Goal: Task Accomplishment & Management: Manage account settings

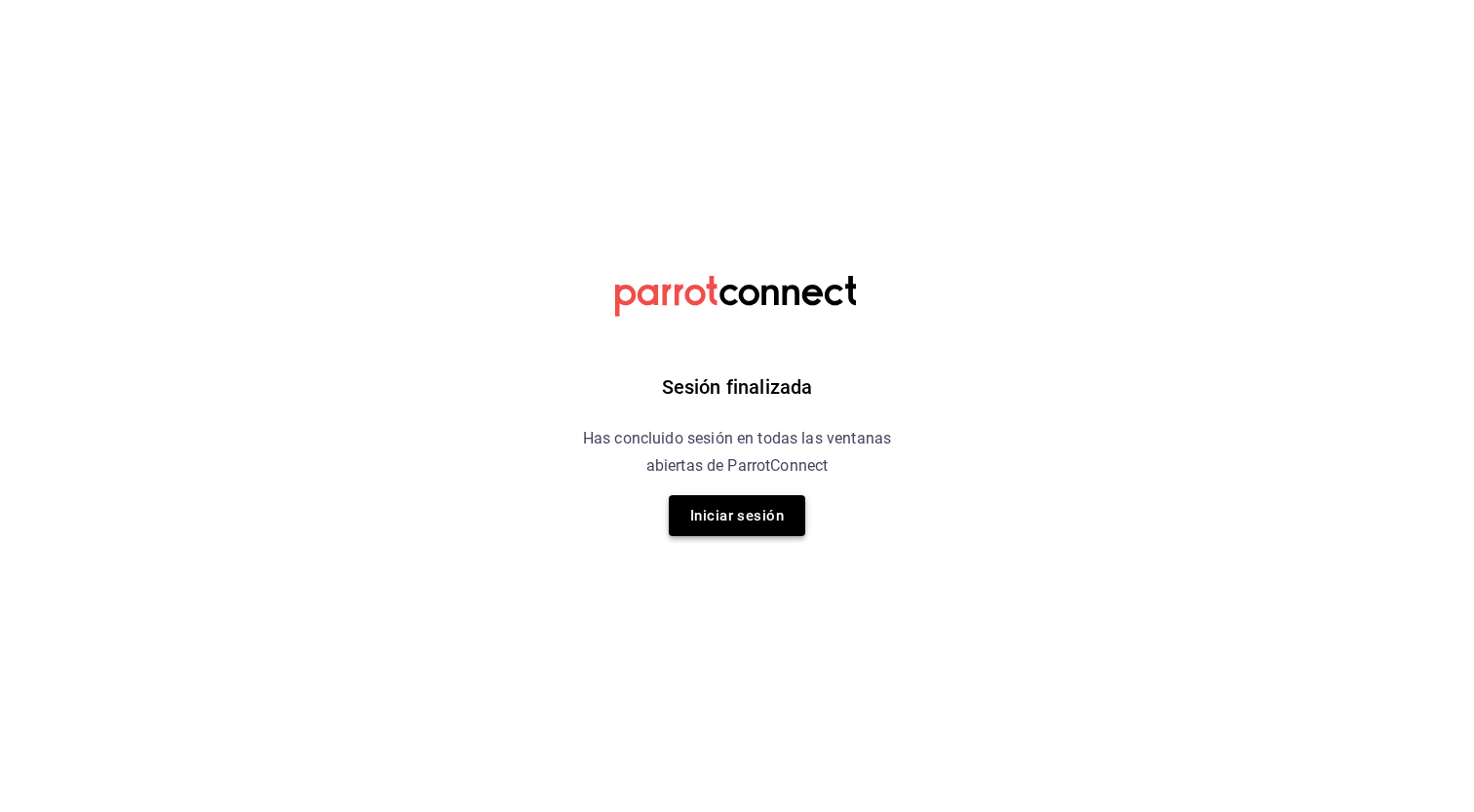
click at [754, 523] on button "Iniciar sesión" at bounding box center [737, 516] width 137 height 41
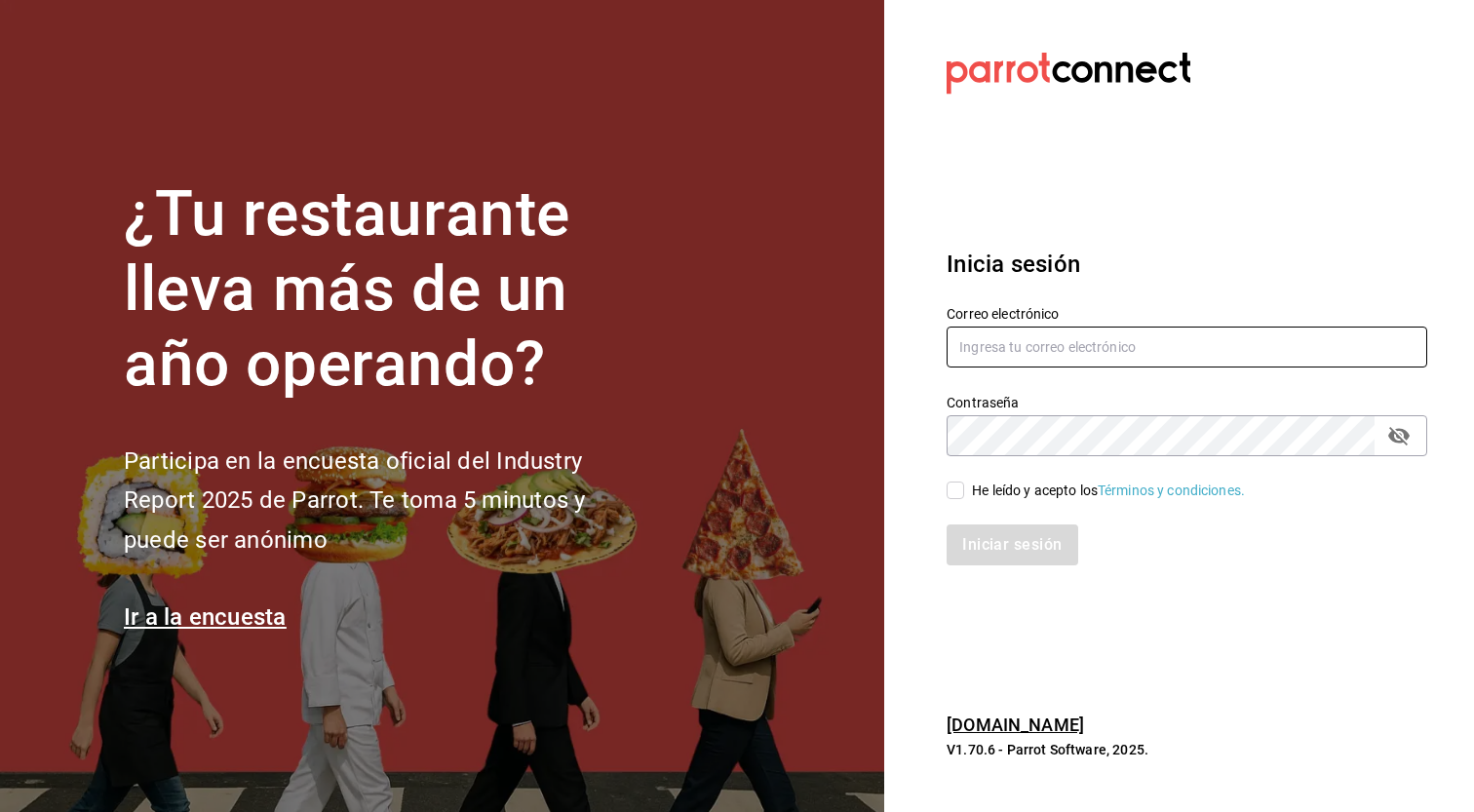
type input "genkipoke@iteso.com"
click at [1015, 493] on div "He leído y acepto los Términos y condiciones." at bounding box center [1109, 491] width 273 height 21
click at [965, 493] on input "He leído y acepto los Términos y condiciones." at bounding box center [956, 491] width 18 height 18
checkbox input "true"
click at [1013, 534] on button "Iniciar sesión" at bounding box center [1013, 545] width 133 height 41
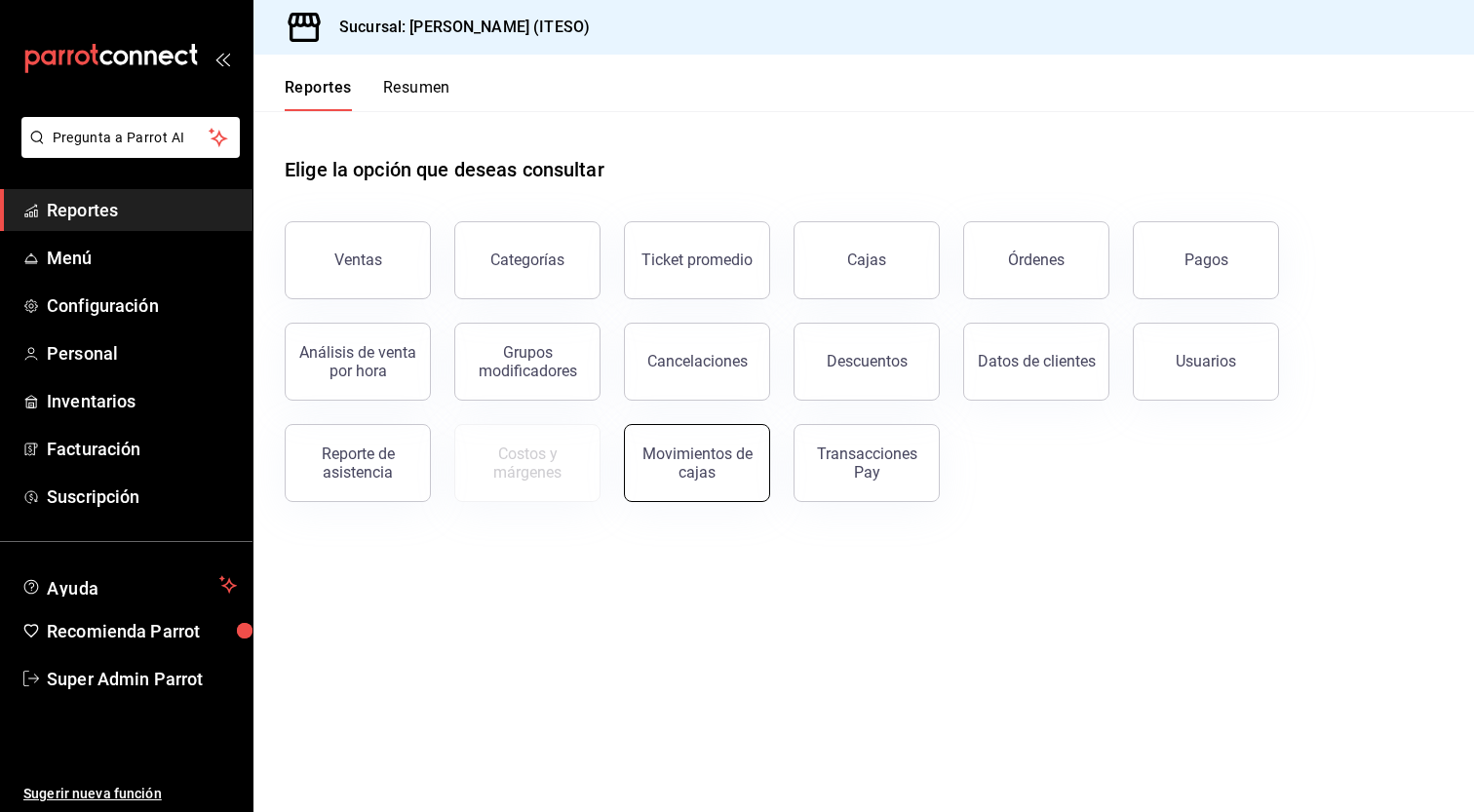
click at [748, 485] on button "Movimientos de cajas" at bounding box center [697, 462] width 147 height 78
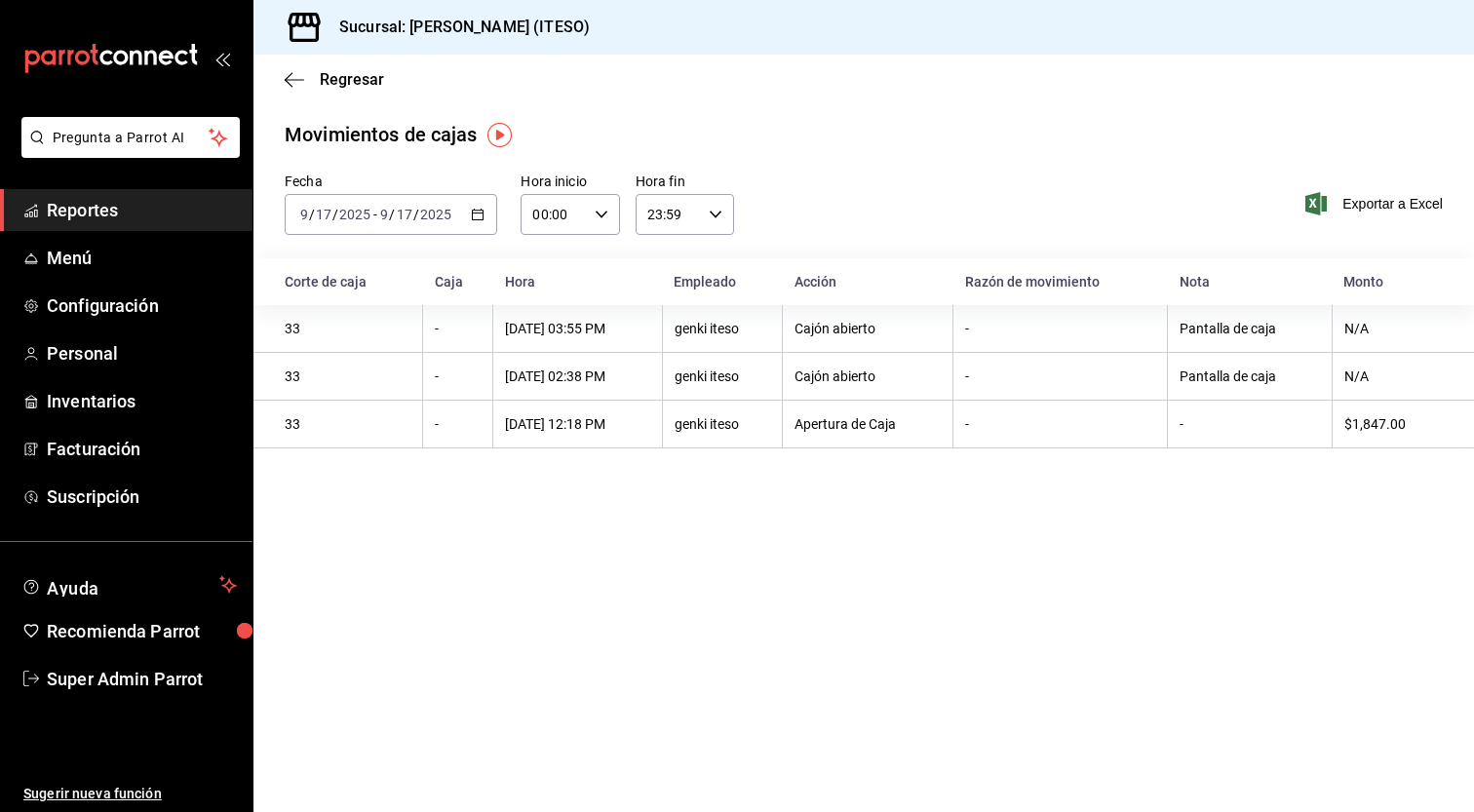
click at [474, 197] on div "2025-09-17 9 / 17 / 2025 - 2025-09-17 9 / 17 / 2025" at bounding box center [391, 214] width 212 height 41
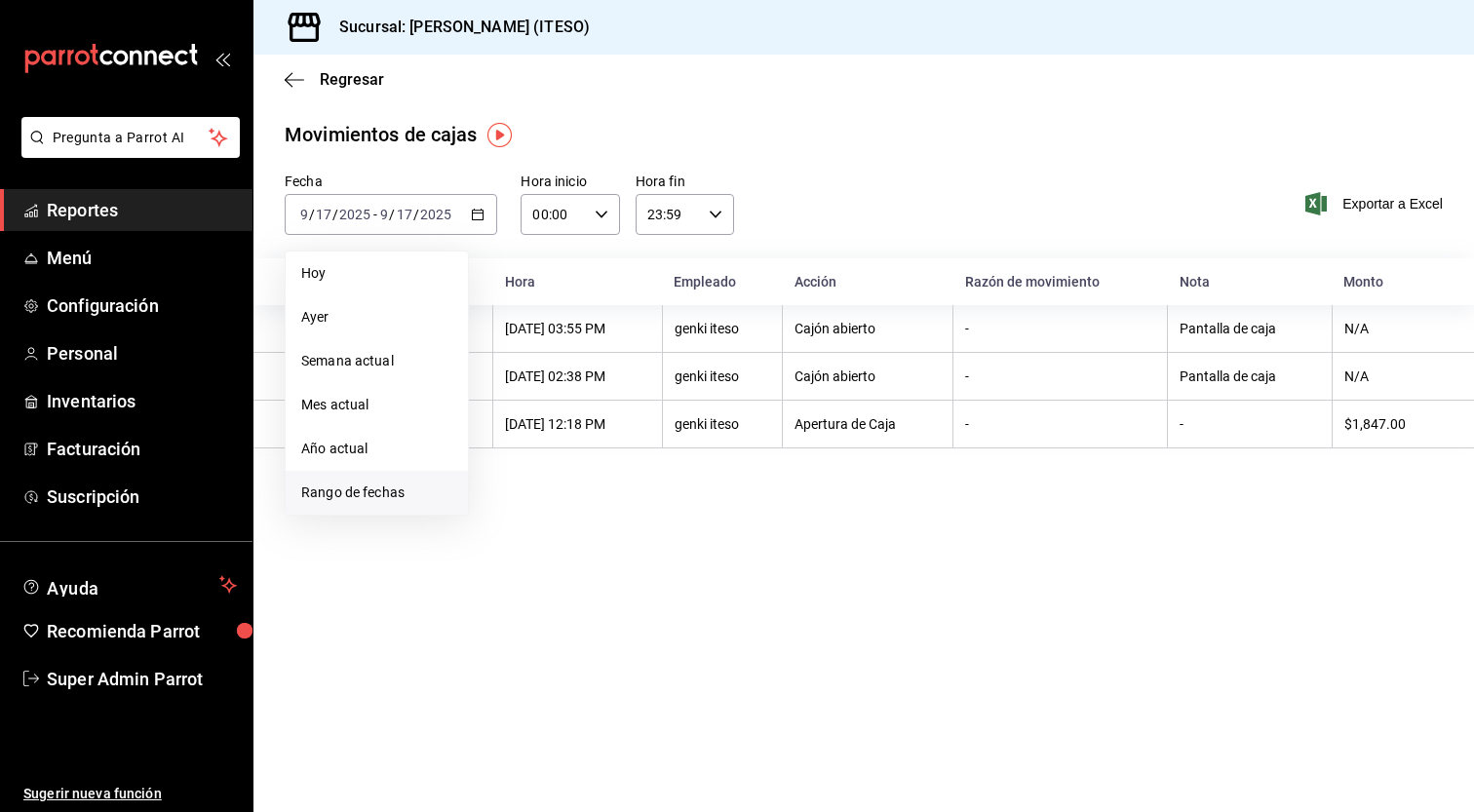
click at [386, 493] on span "Rango de fechas" at bounding box center [377, 493] width 151 height 21
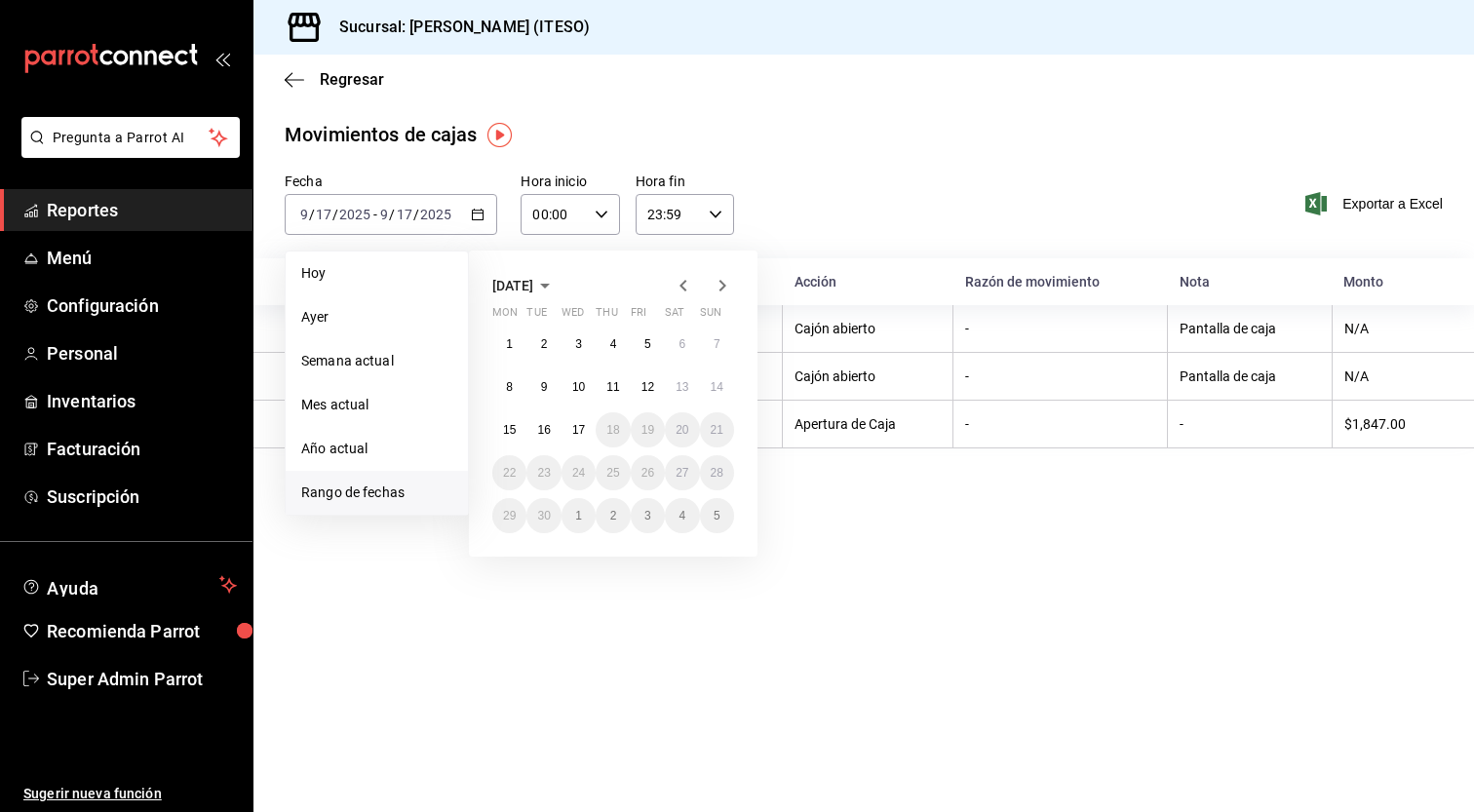
click at [691, 282] on icon "button" at bounding box center [683, 286] width 24 height 24
click at [642, 337] on button "1" at bounding box center [648, 344] width 34 height 35
click at [647, 523] on button "29" at bounding box center [648, 516] width 34 height 35
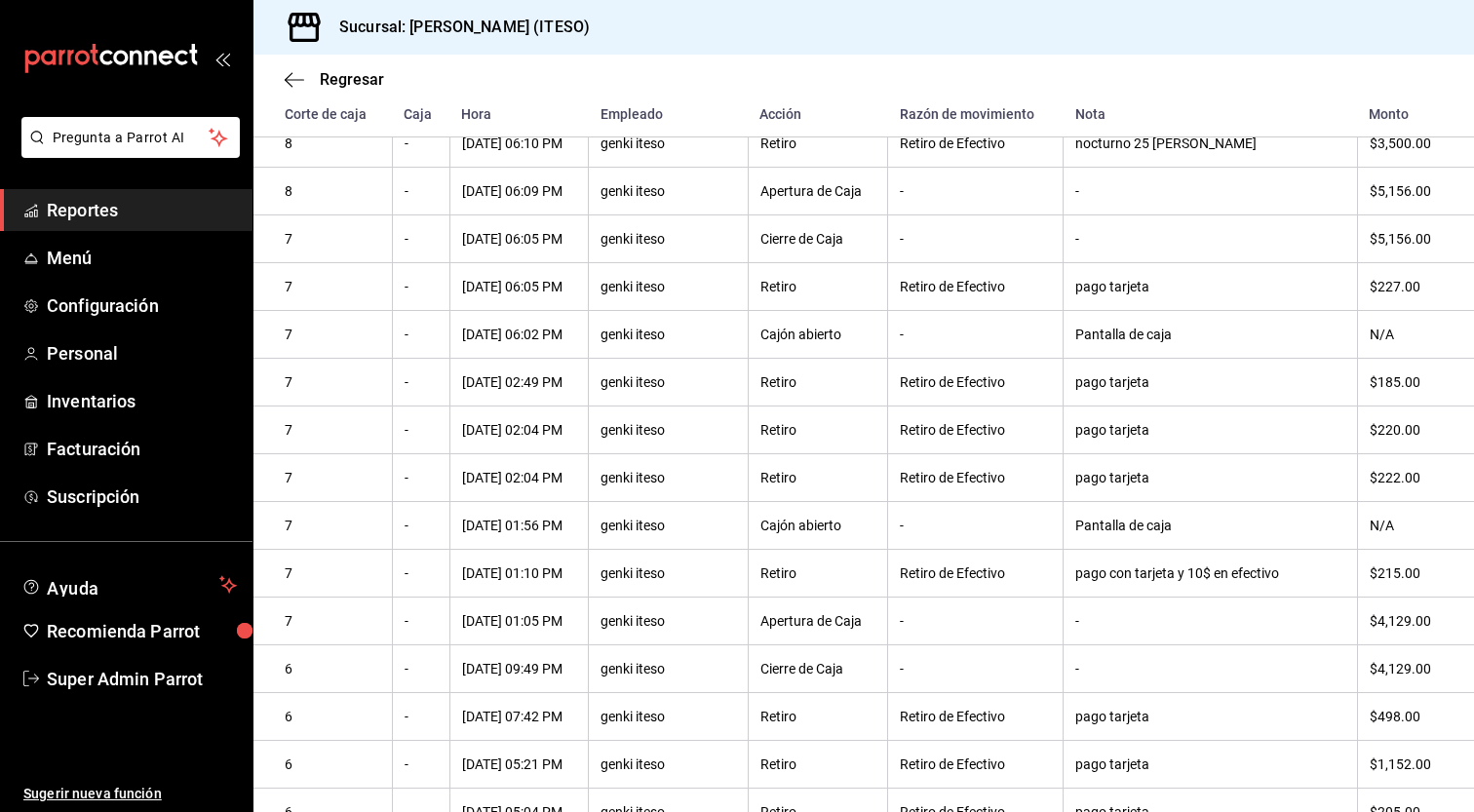
scroll to position [1958, 0]
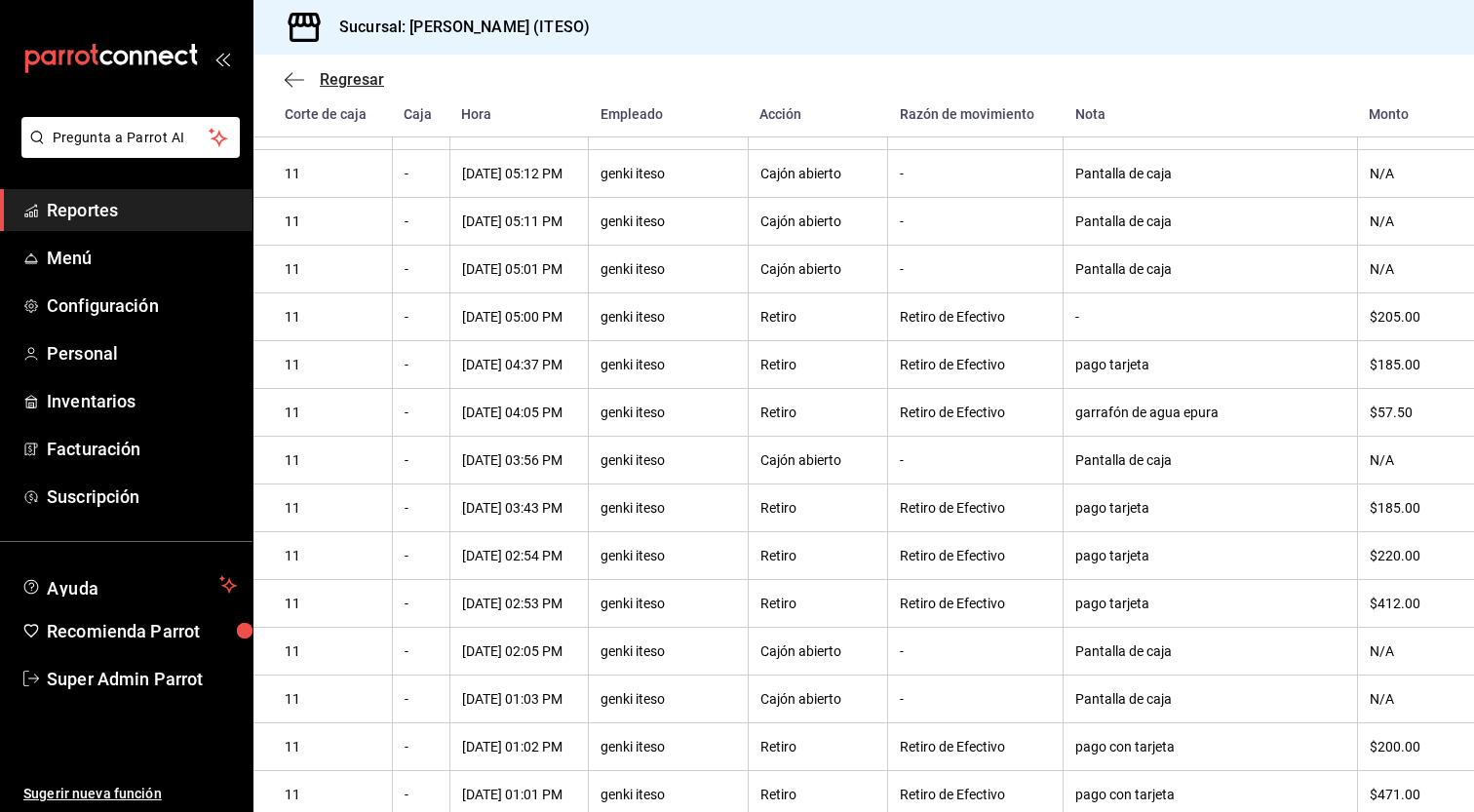
click at [295, 81] on icon "button" at bounding box center [295, 80] width 20 height 18
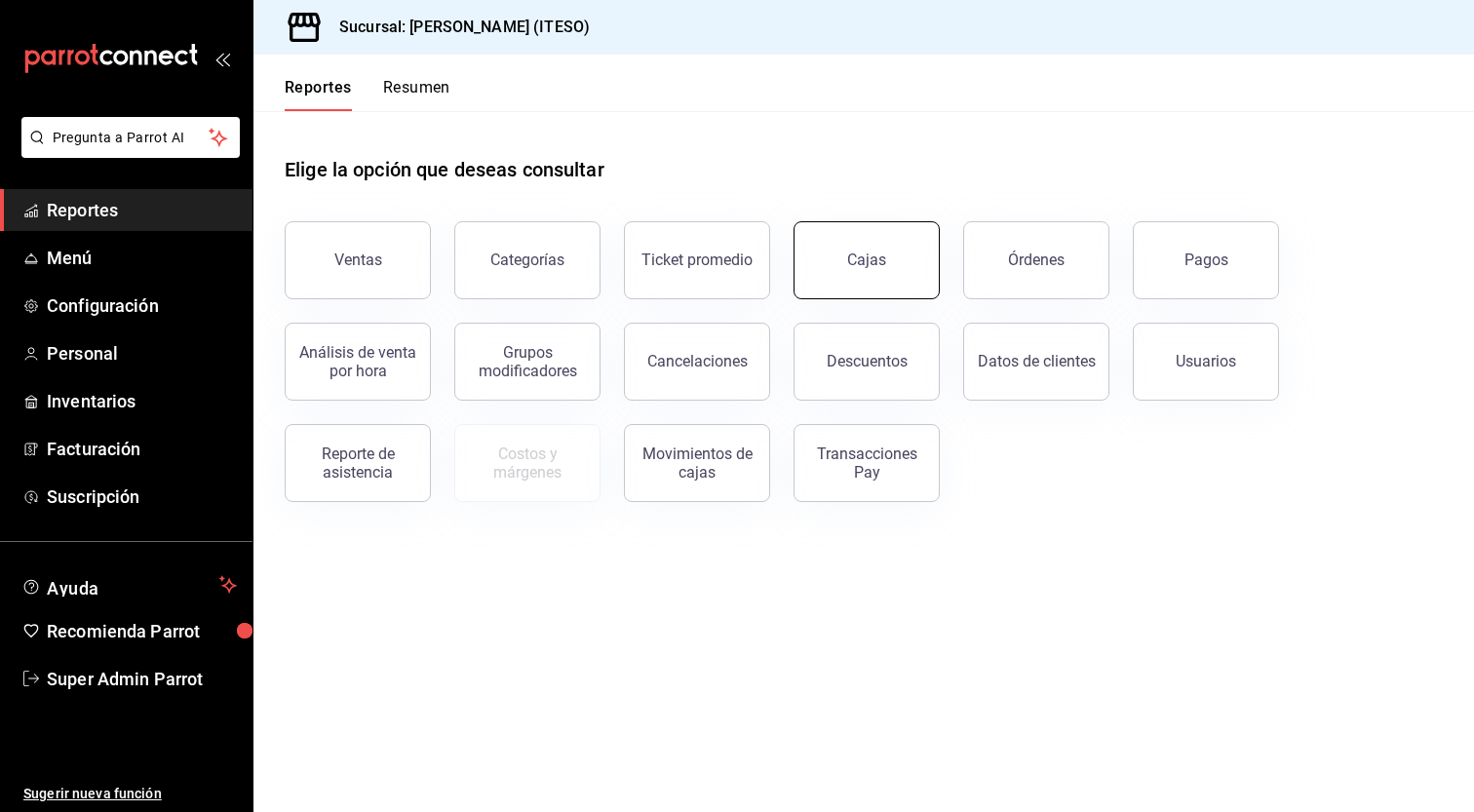
click at [873, 283] on link "Cajas" at bounding box center [866, 260] width 147 height 78
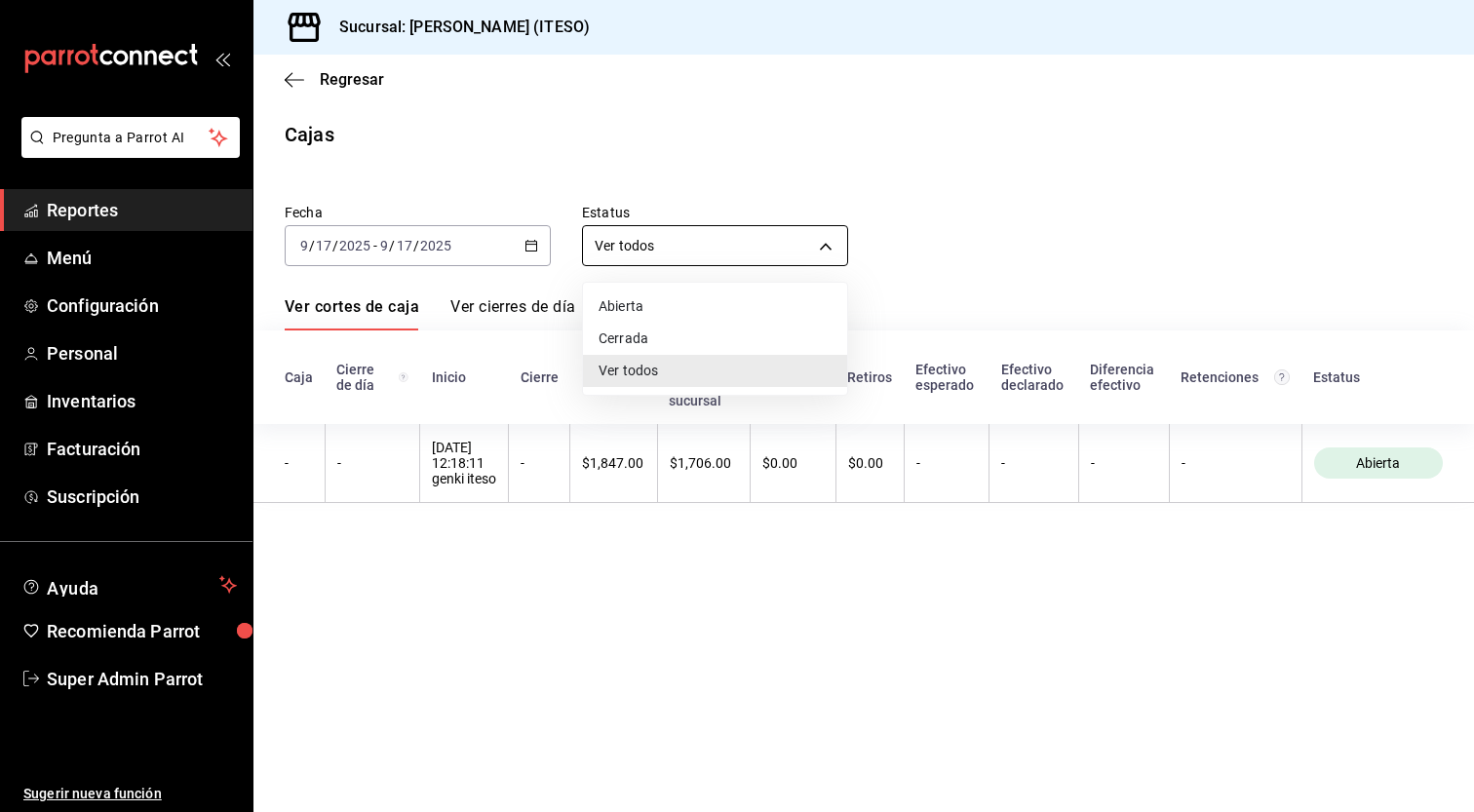
click at [687, 242] on body "Pregunta a Parrot AI Reportes Menú Configuración Personal Inventarios Facturaci…" at bounding box center [737, 406] width 1474 height 812
click at [502, 242] on div at bounding box center [737, 406] width 1474 height 812
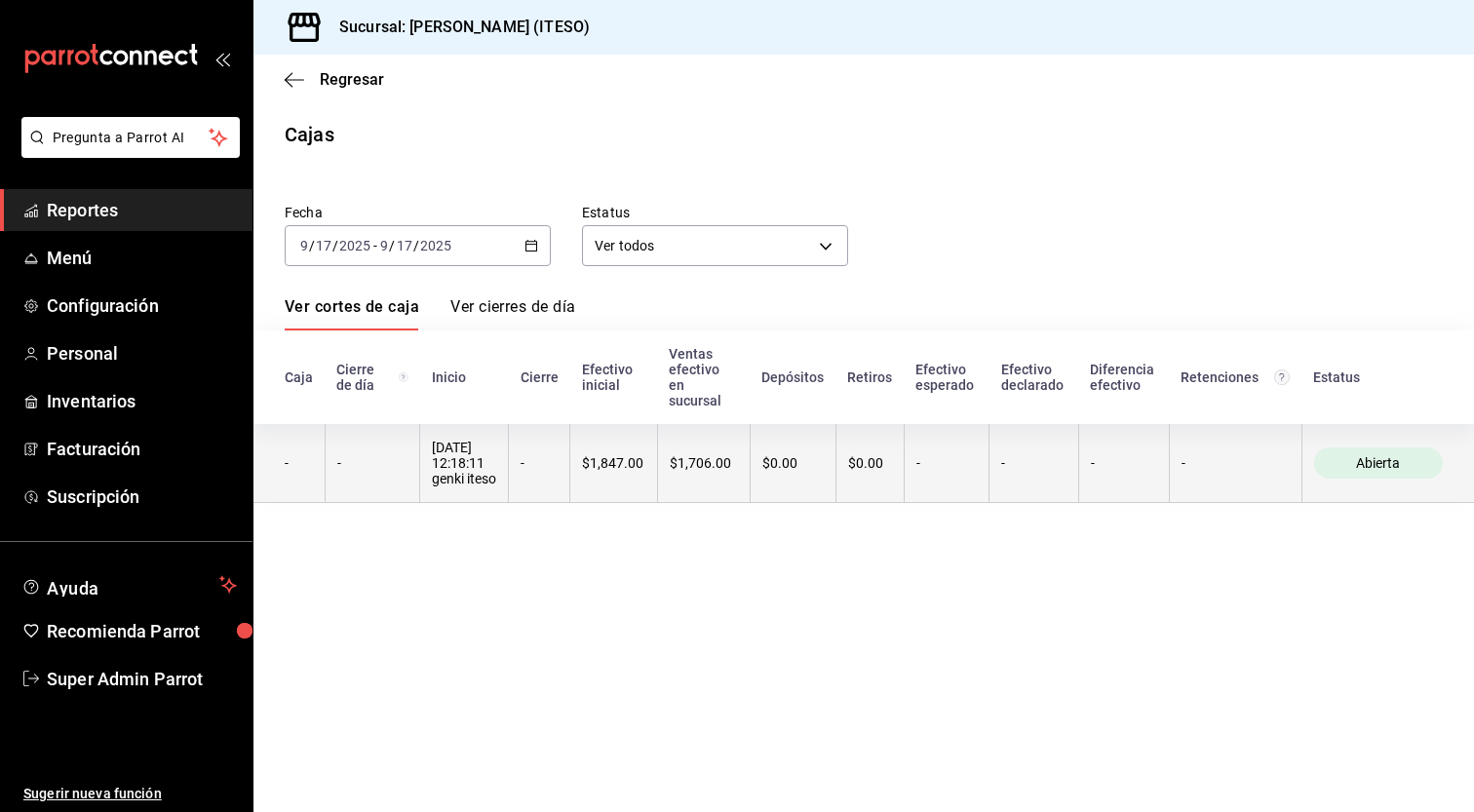
click at [565, 453] on th "-" at bounding box center [540, 463] width 61 height 79
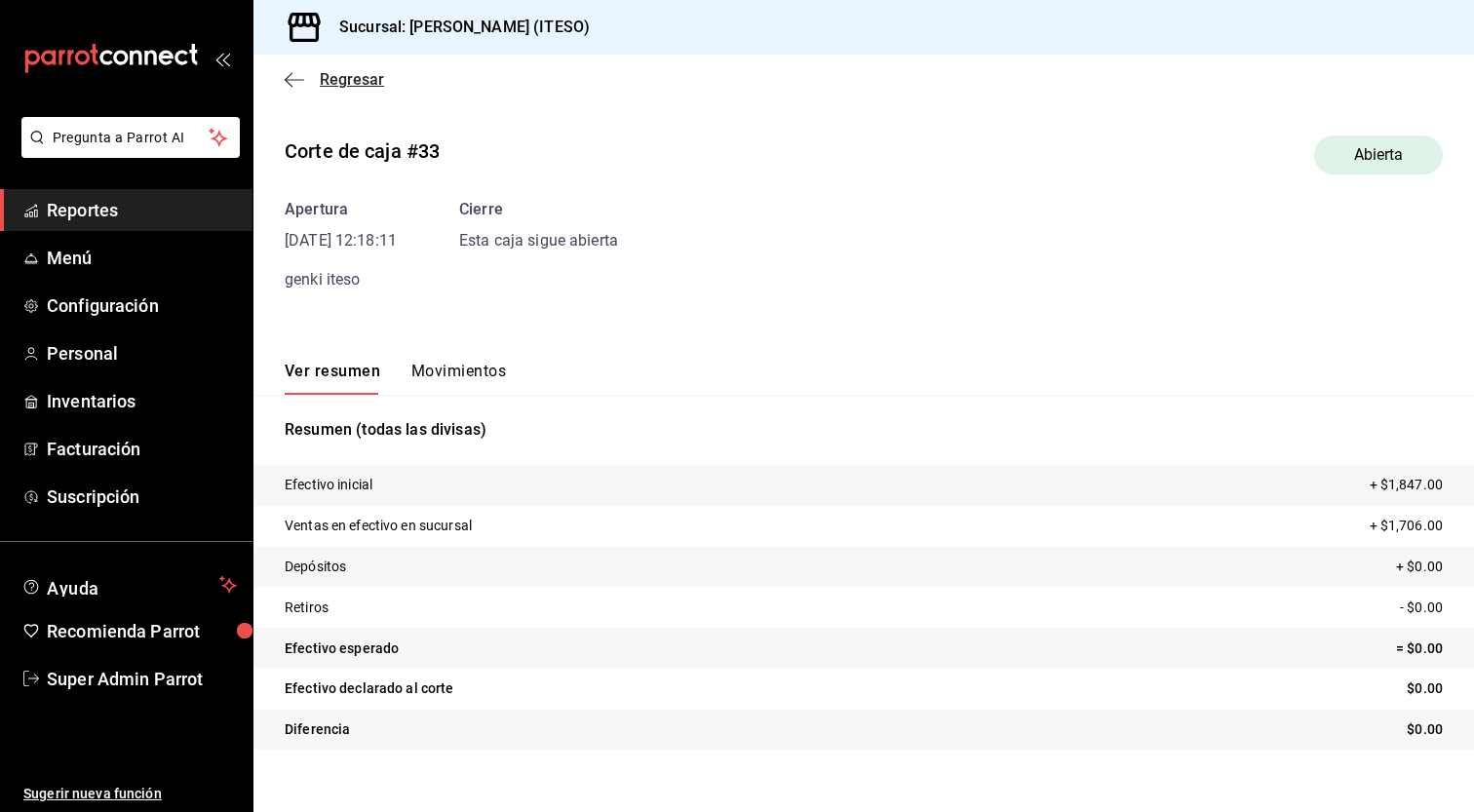
click at [297, 75] on icon "button" at bounding box center [295, 80] width 20 height 18
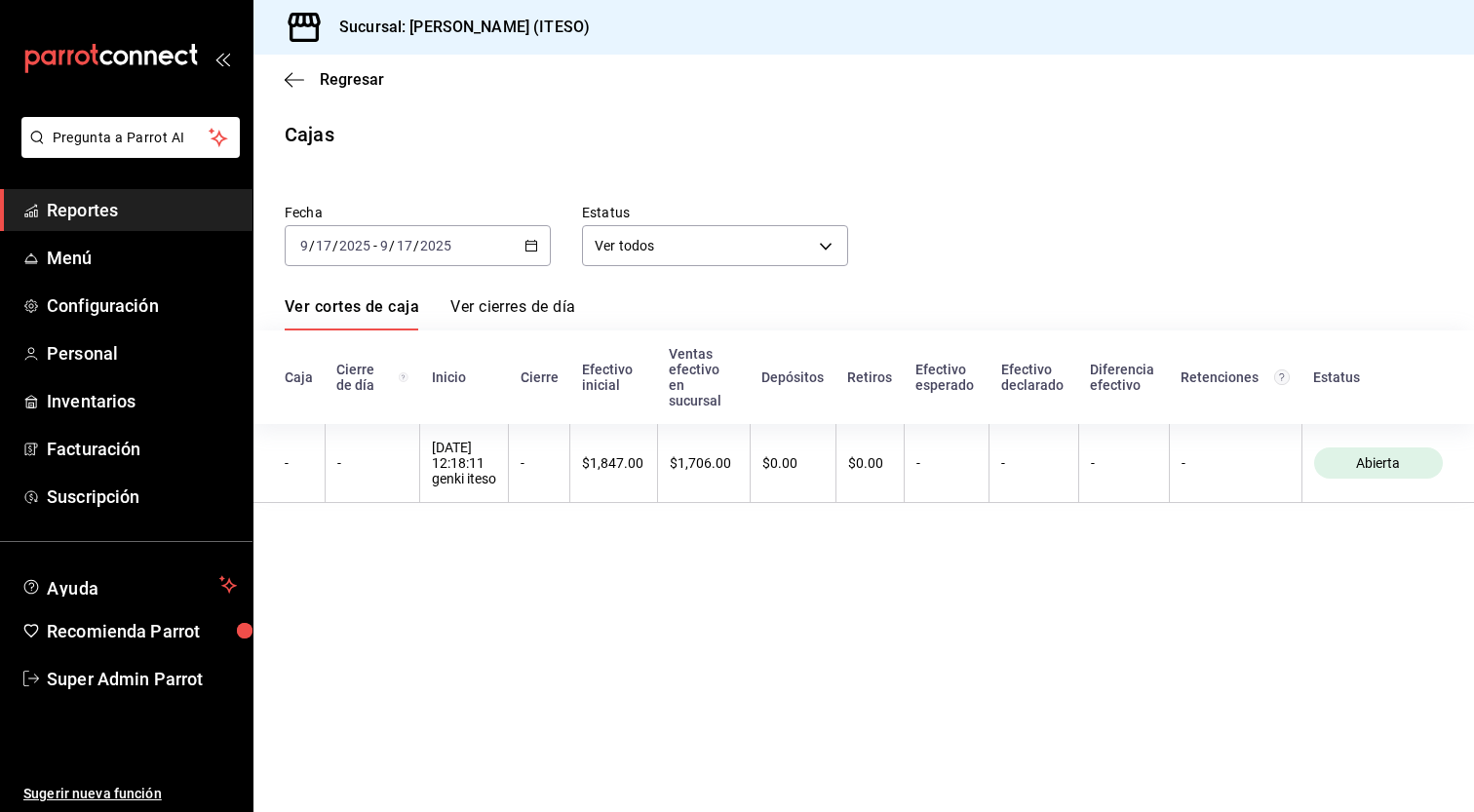
click at [493, 245] on div "2025-09-17 9 / 17 / 2025 - 2025-09-17 9 / 17 / 2025" at bounding box center [418, 246] width 266 height 41
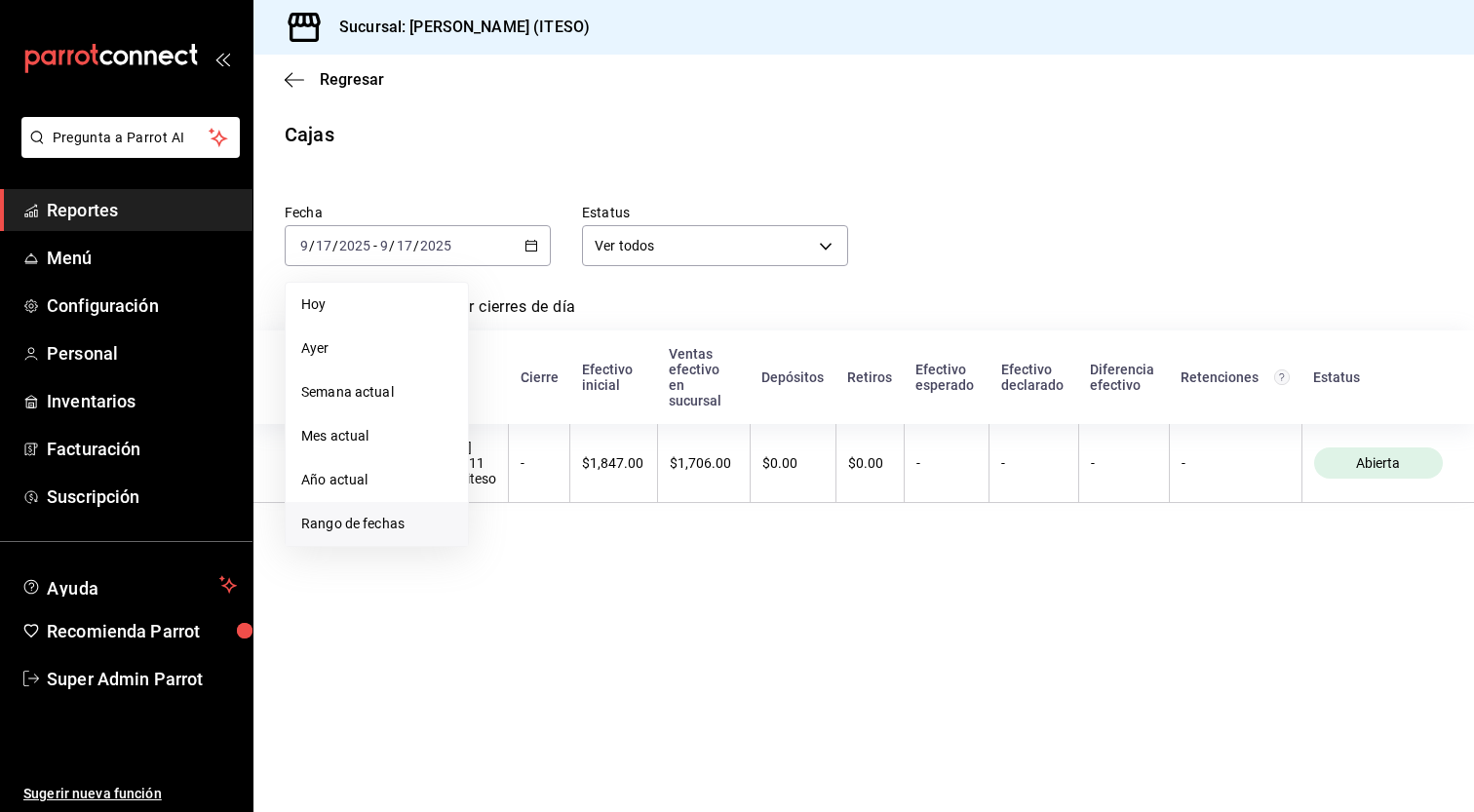
click at [364, 528] on span "Rango de fechas" at bounding box center [377, 524] width 151 height 21
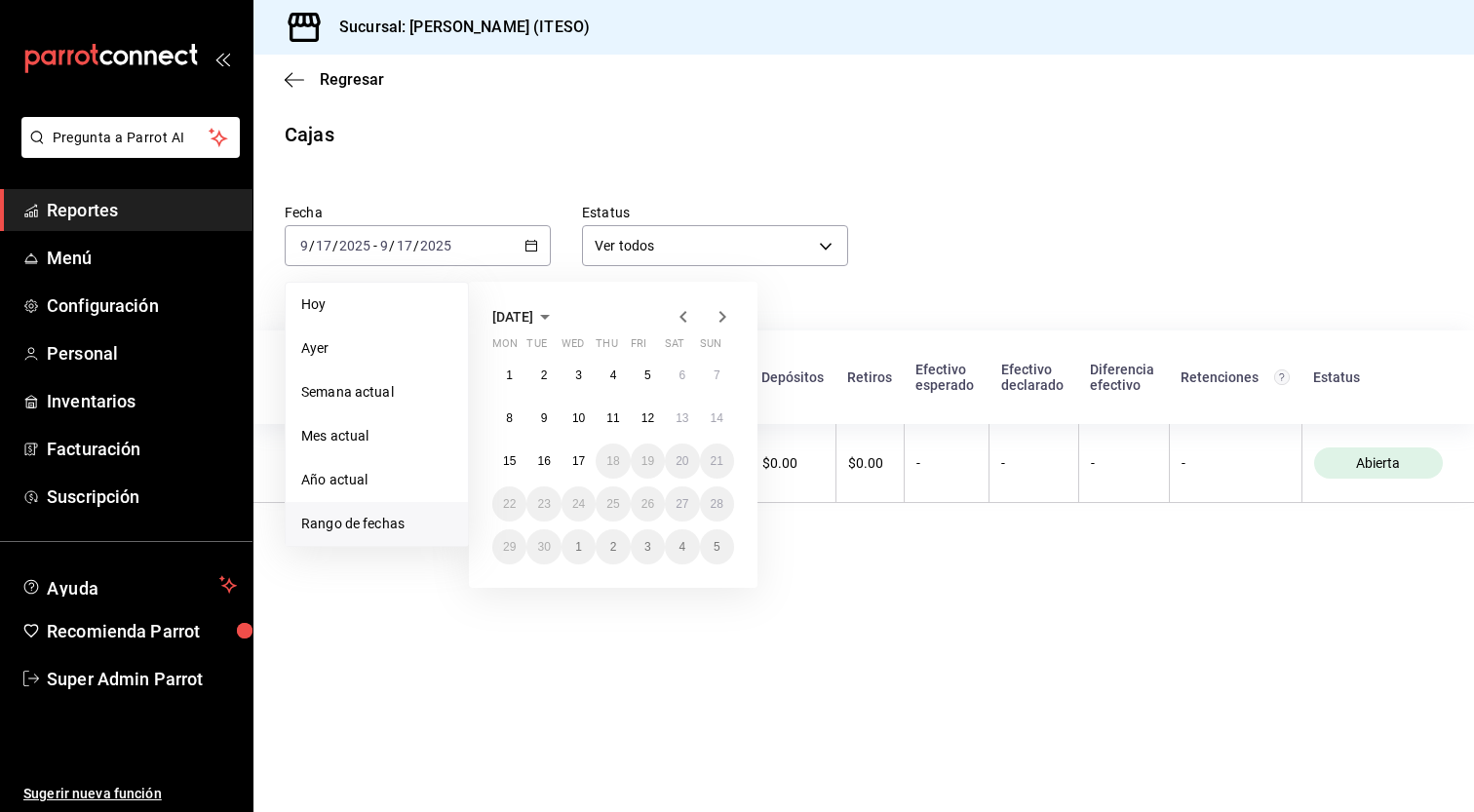
click at [688, 319] on icon "button" at bounding box center [683, 317] width 24 height 24
click at [640, 380] on button "1" at bounding box center [648, 376] width 34 height 35
click at [723, 318] on icon "button" at bounding box center [723, 317] width 7 height 12
click at [583, 470] on button "17" at bounding box center [578, 461] width 34 height 35
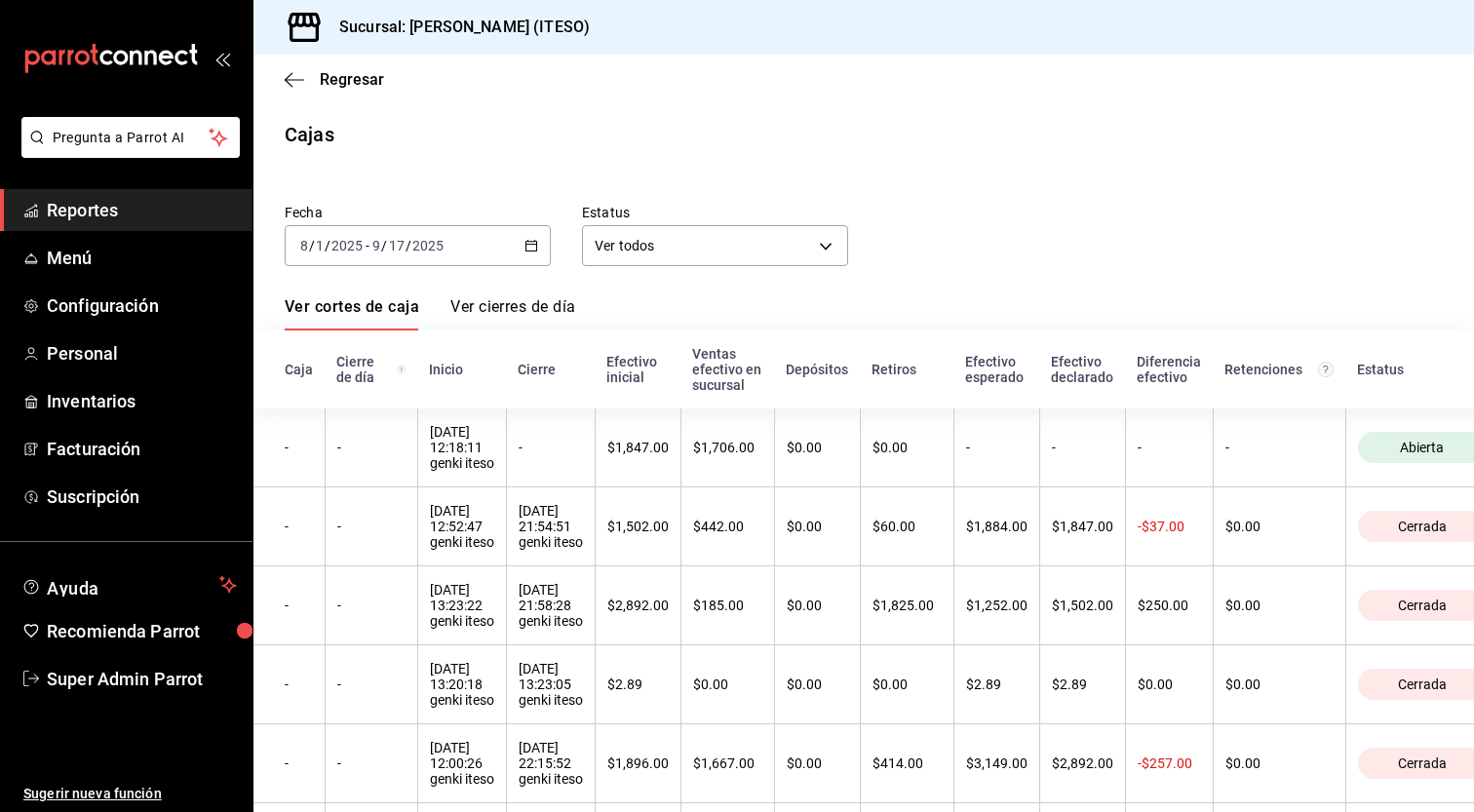
click at [105, 209] on span "Reportes" at bounding box center [142, 209] width 190 height 27
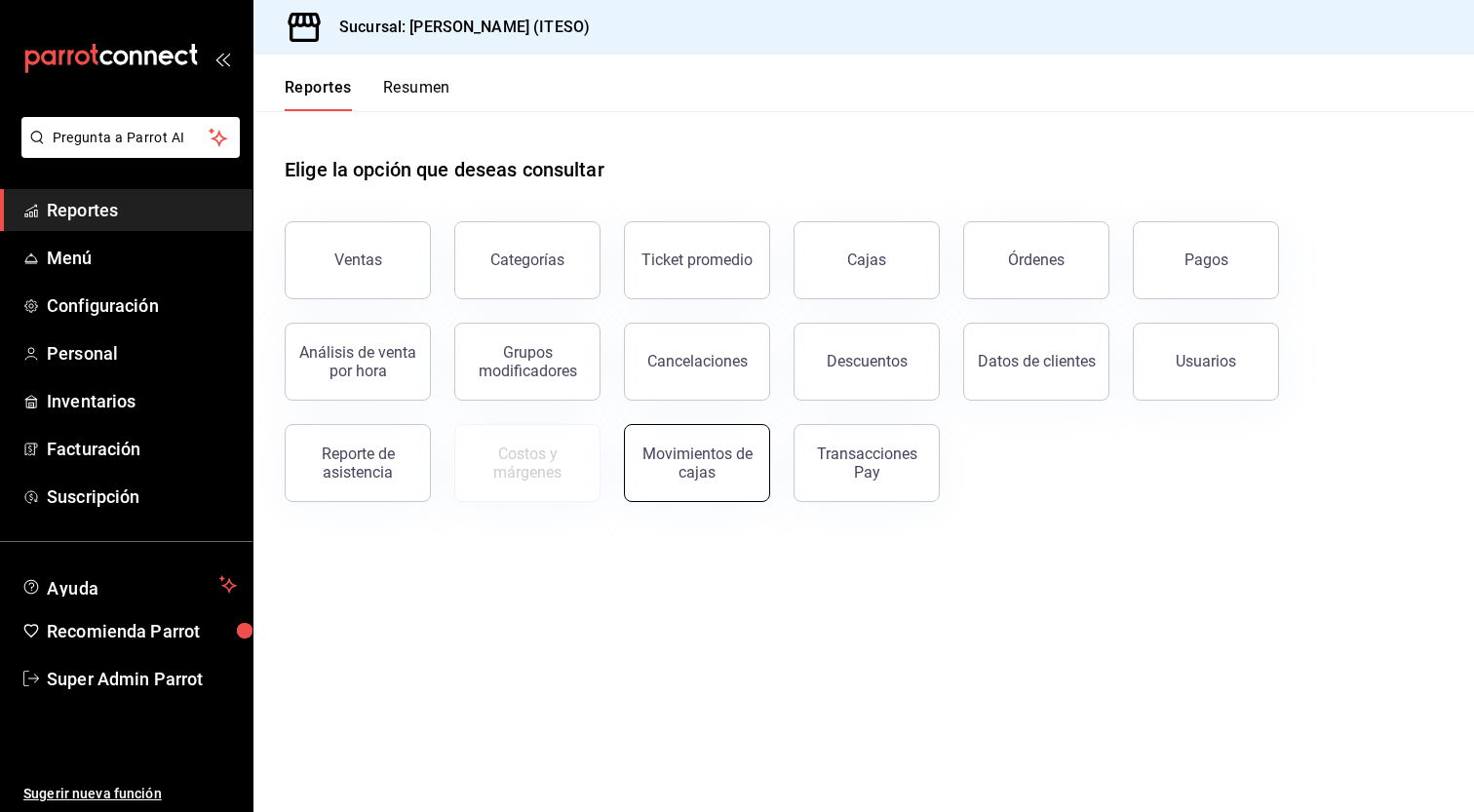
click at [717, 461] on div "Movimientos de cajas" at bounding box center [697, 463] width 121 height 37
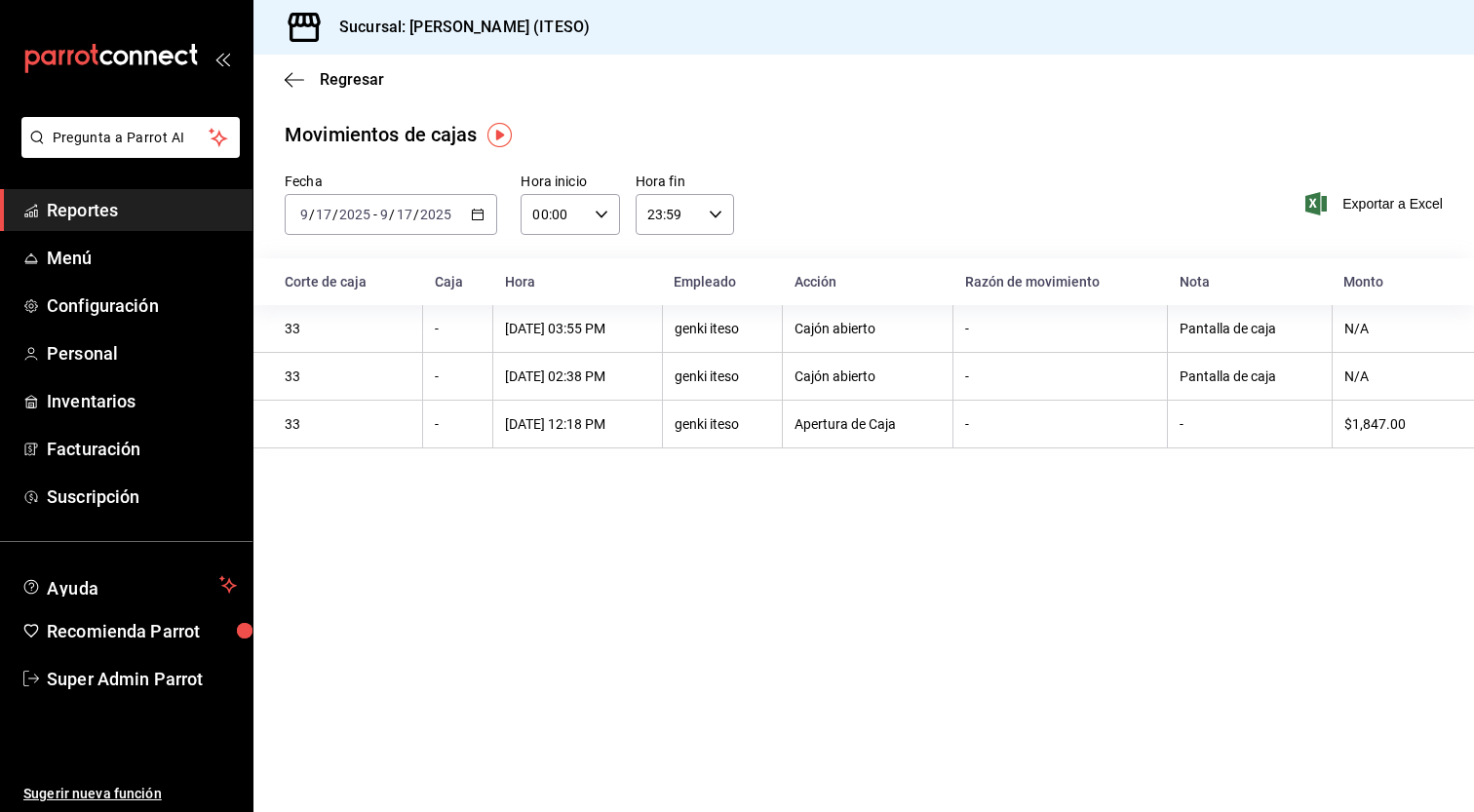
click at [481, 224] on div "2025-09-17 9 / 17 / 2025 - 2025-09-17 9 / 17 / 2025" at bounding box center [391, 214] width 212 height 41
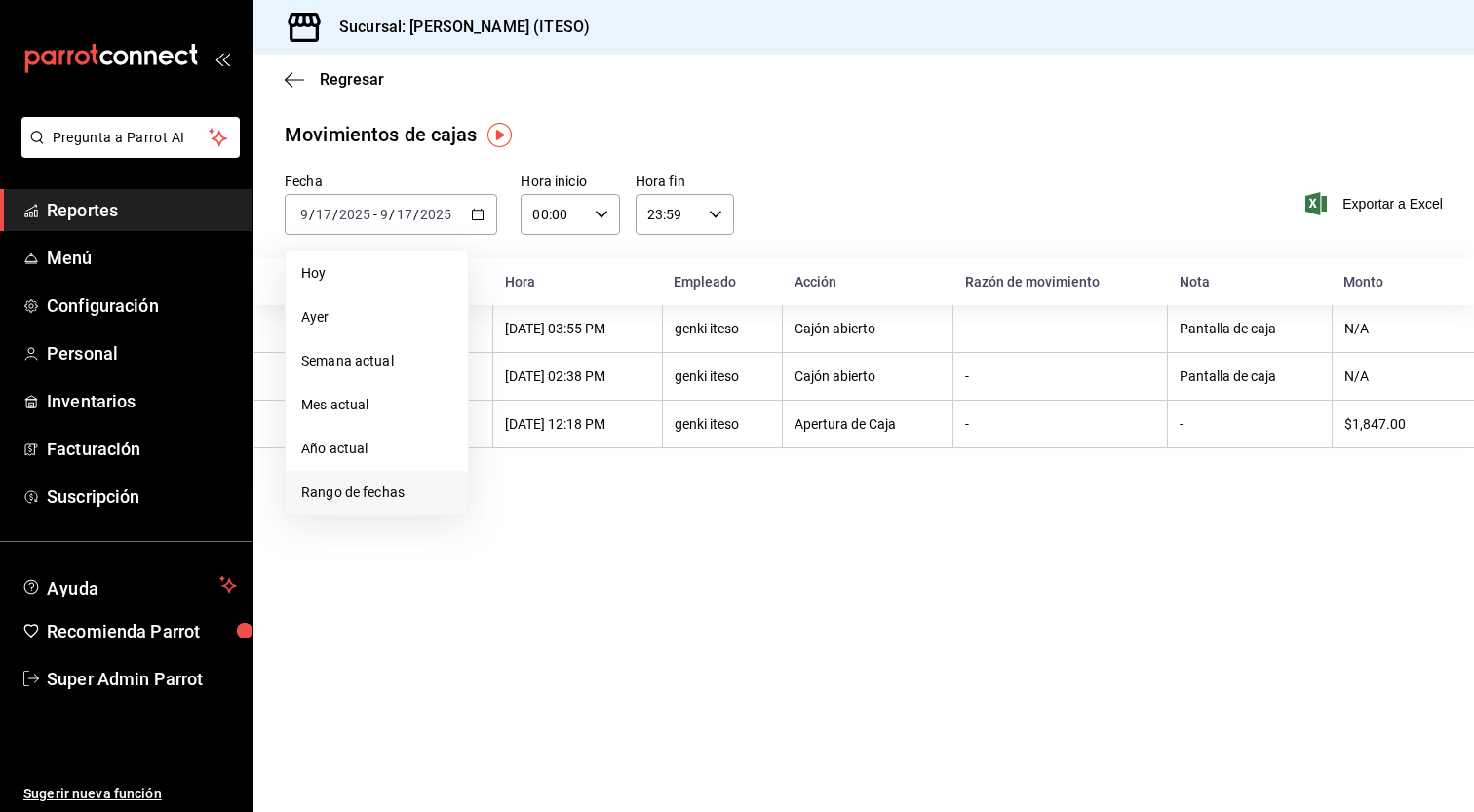
click at [389, 491] on span "Rango de fechas" at bounding box center [377, 493] width 151 height 21
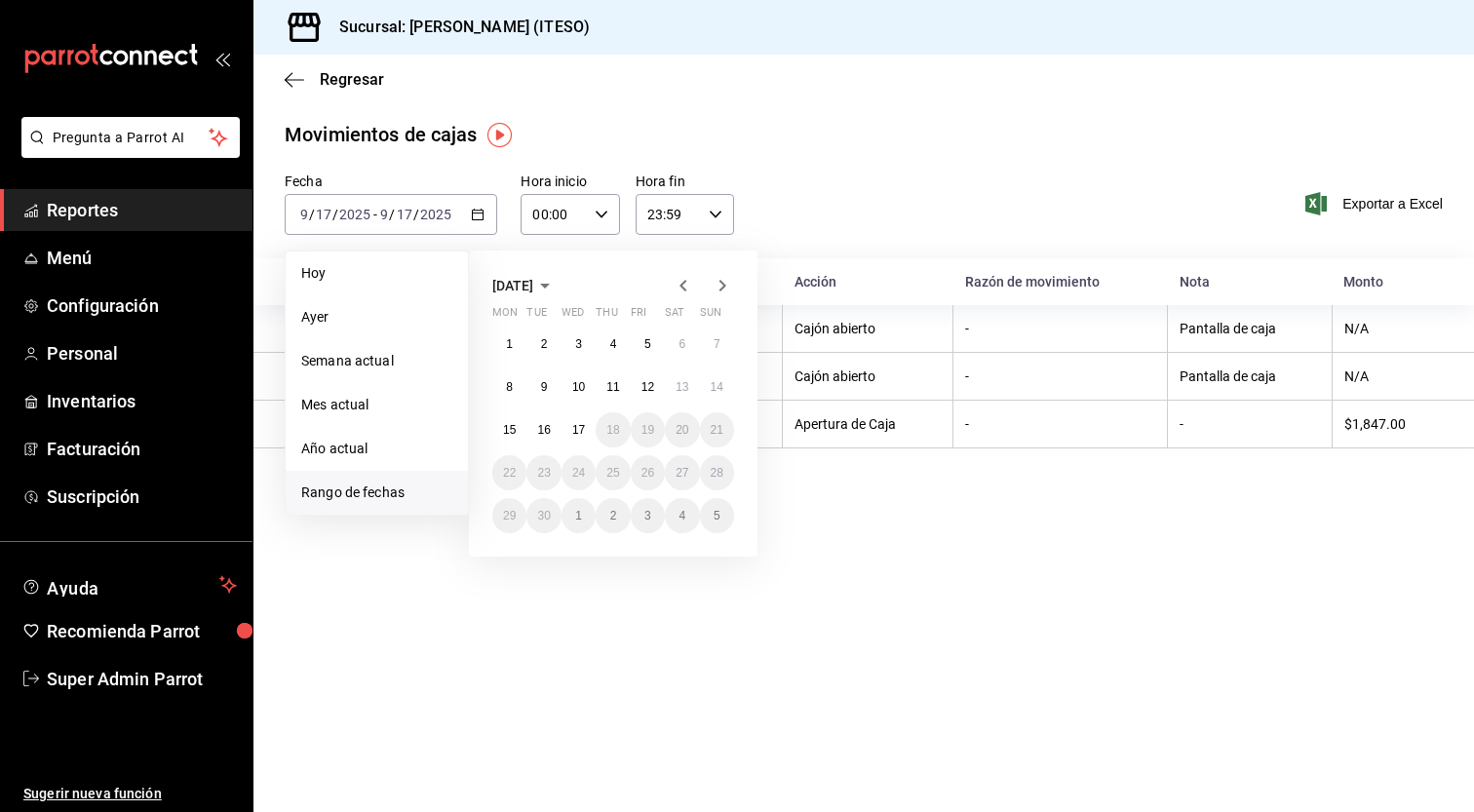
click at [683, 289] on icon "button" at bounding box center [682, 286] width 7 height 12
click at [653, 351] on button "1" at bounding box center [648, 344] width 34 height 35
click at [726, 280] on icon "button" at bounding box center [723, 286] width 24 height 24
click at [577, 421] on button "17" at bounding box center [578, 430] width 34 height 35
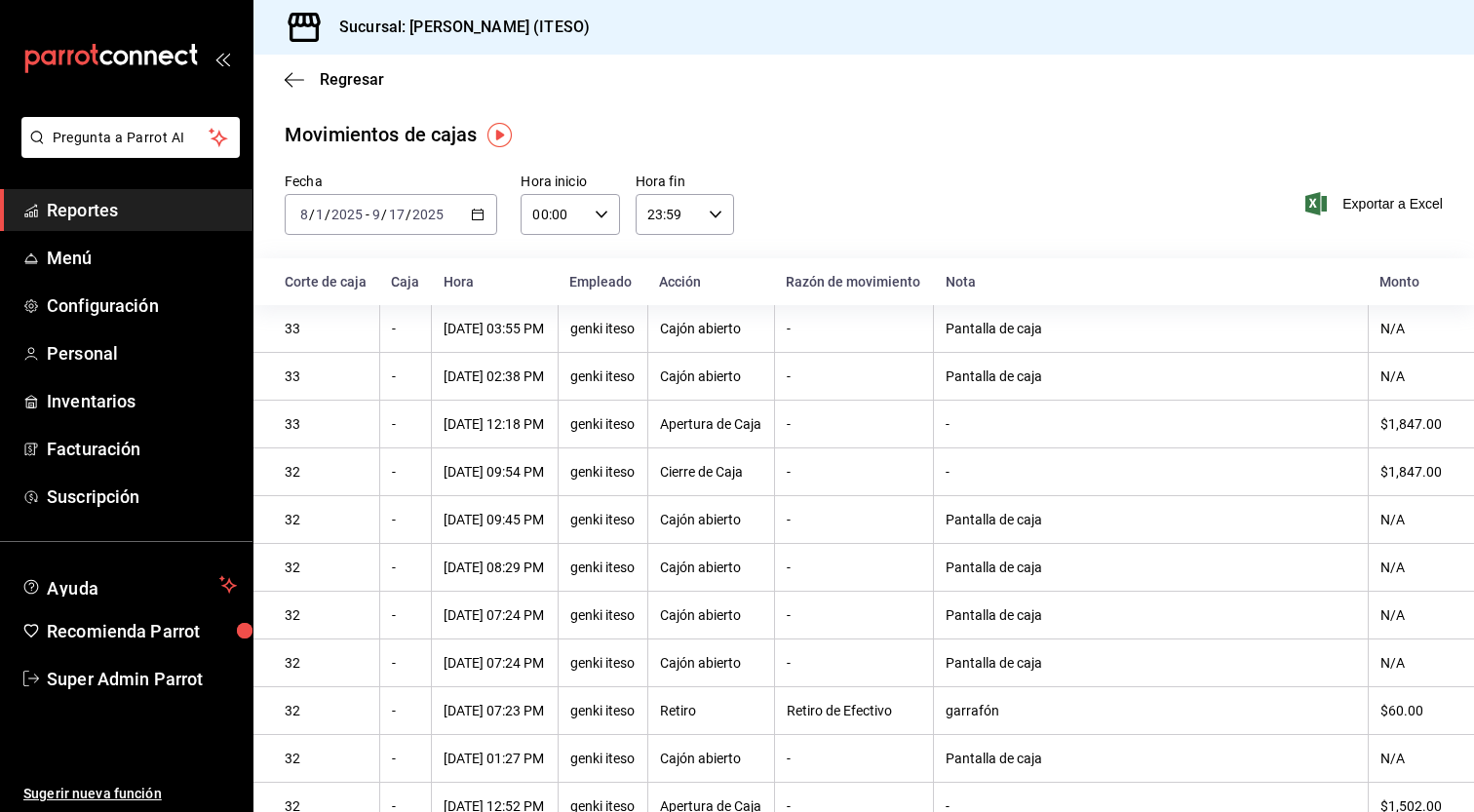
click at [1086, 213] on div "Fecha 2025-08-01 8 / 1 / 2025 - 2025-09-17 9 / 17 / 2025 Hora inicio 00:00 Hora…" at bounding box center [864, 215] width 1221 height 86
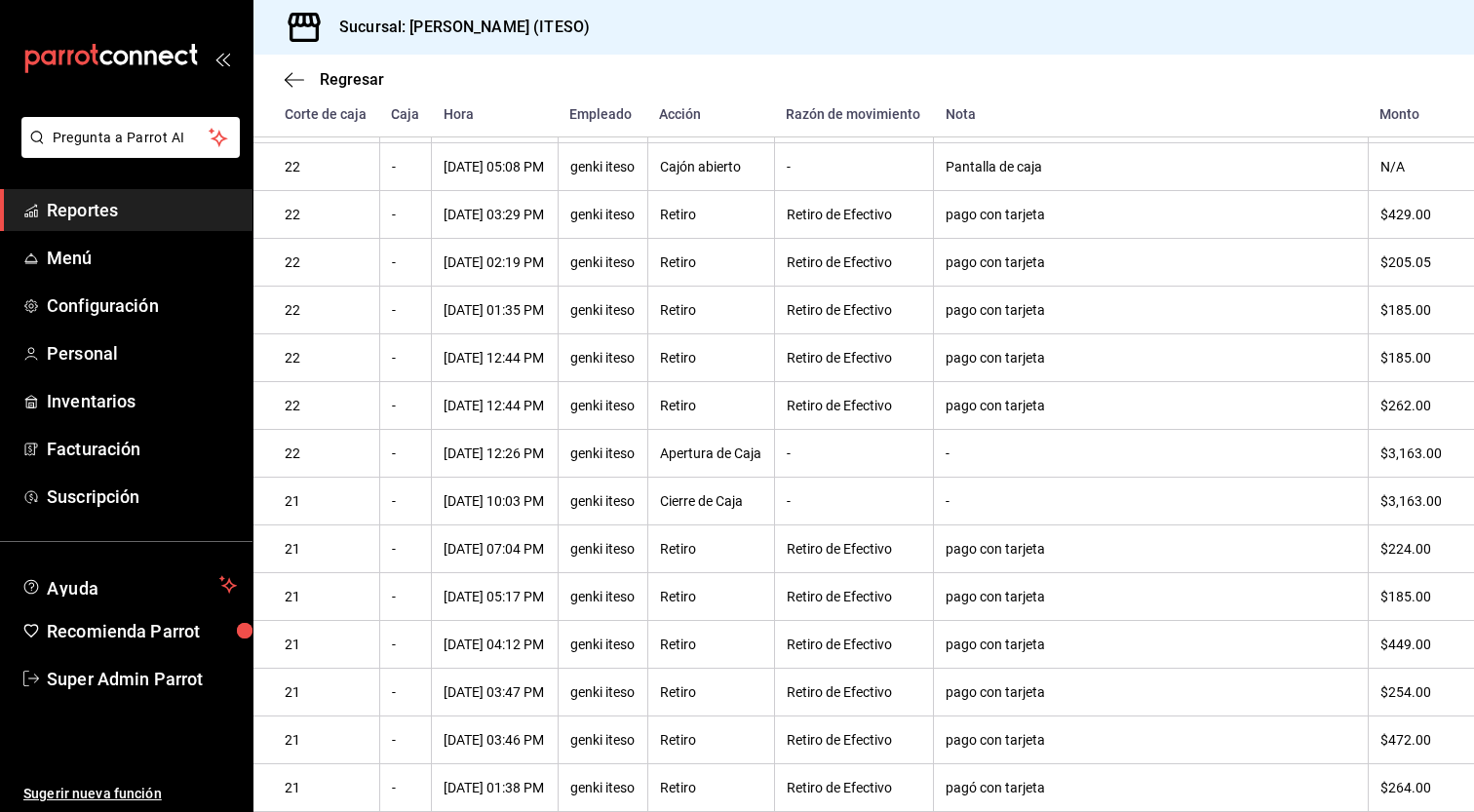
scroll to position [6922, 0]
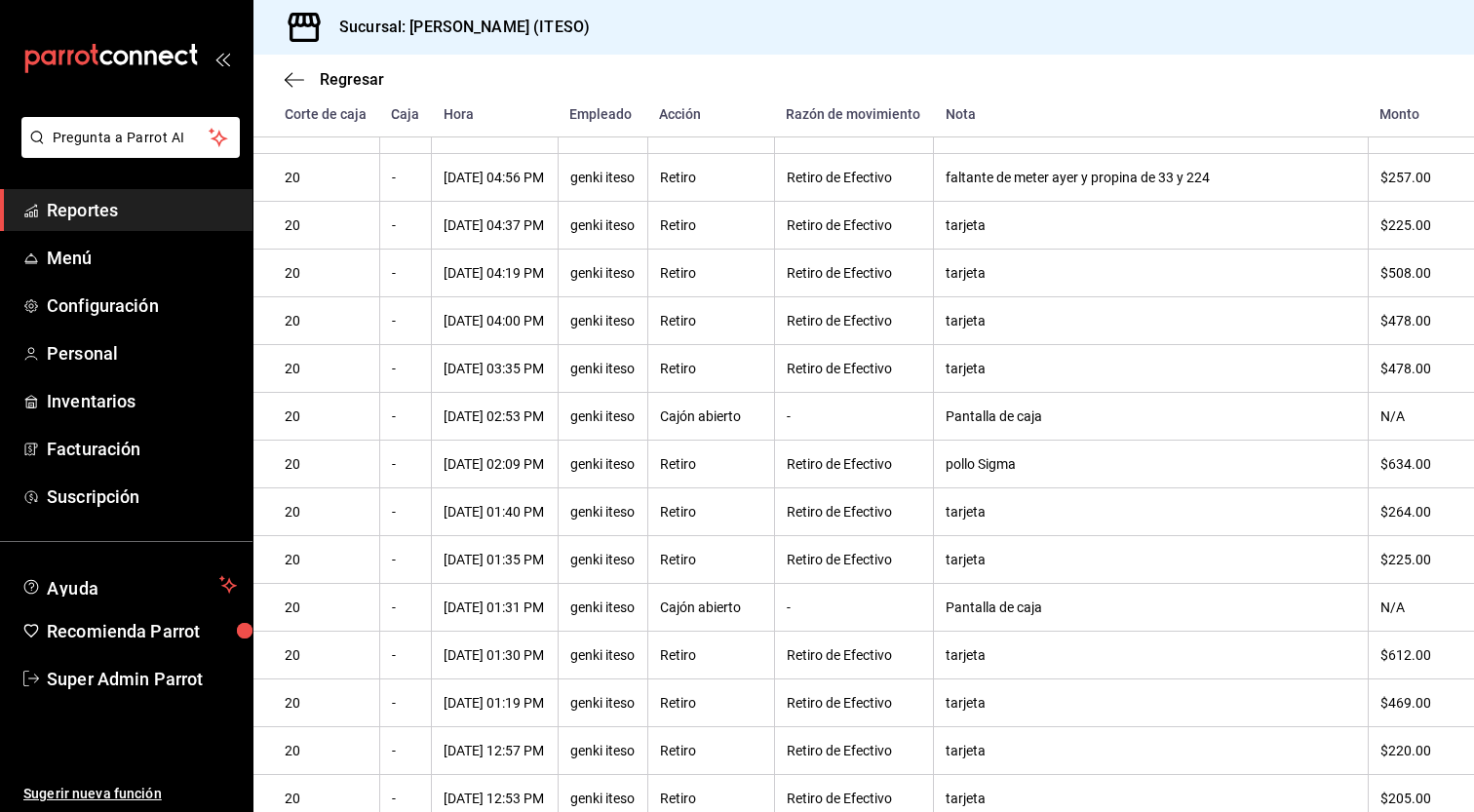
click at [1053, 472] on div "pollo Sigma" at bounding box center [1150, 464] width 409 height 16
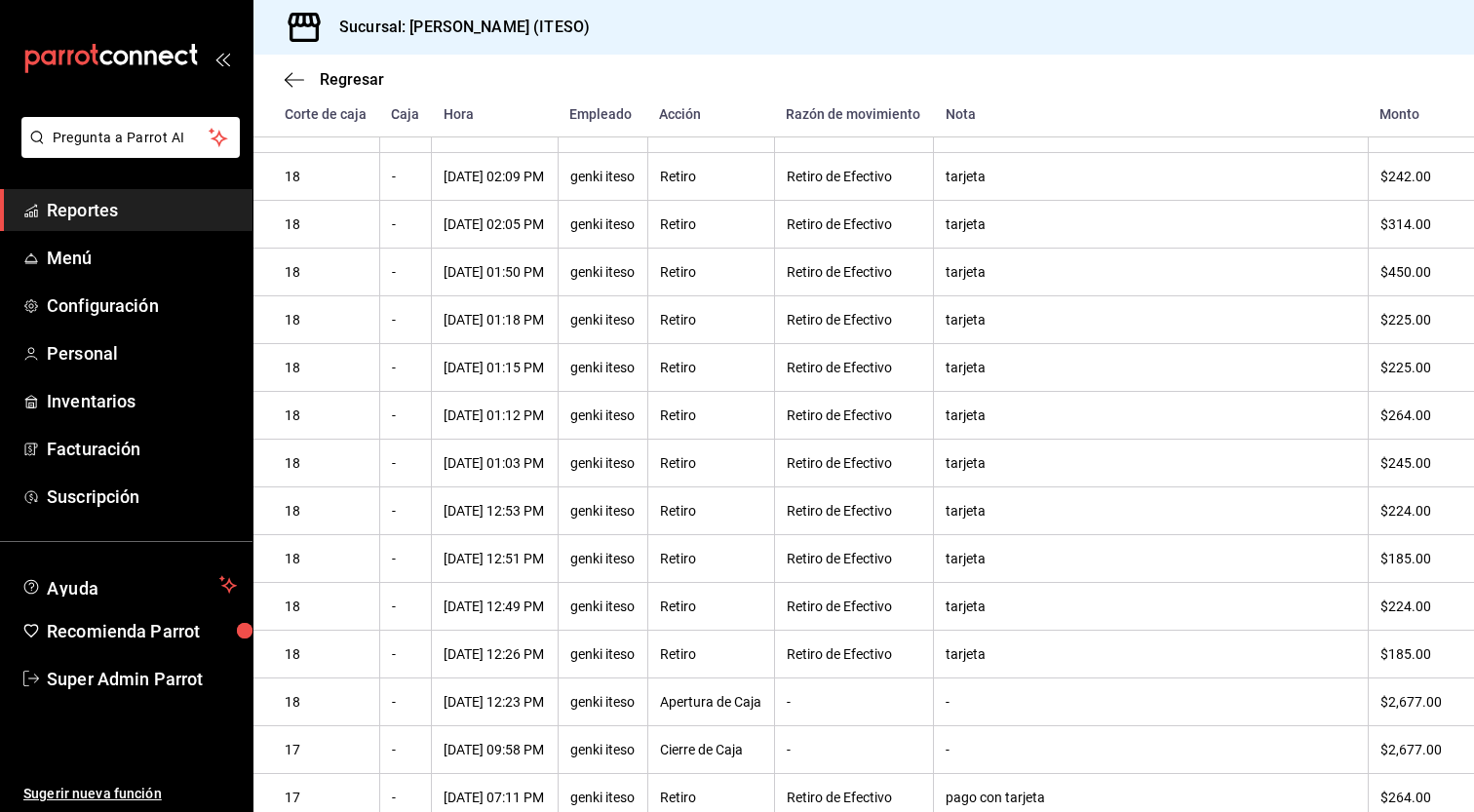
scroll to position [9335, 0]
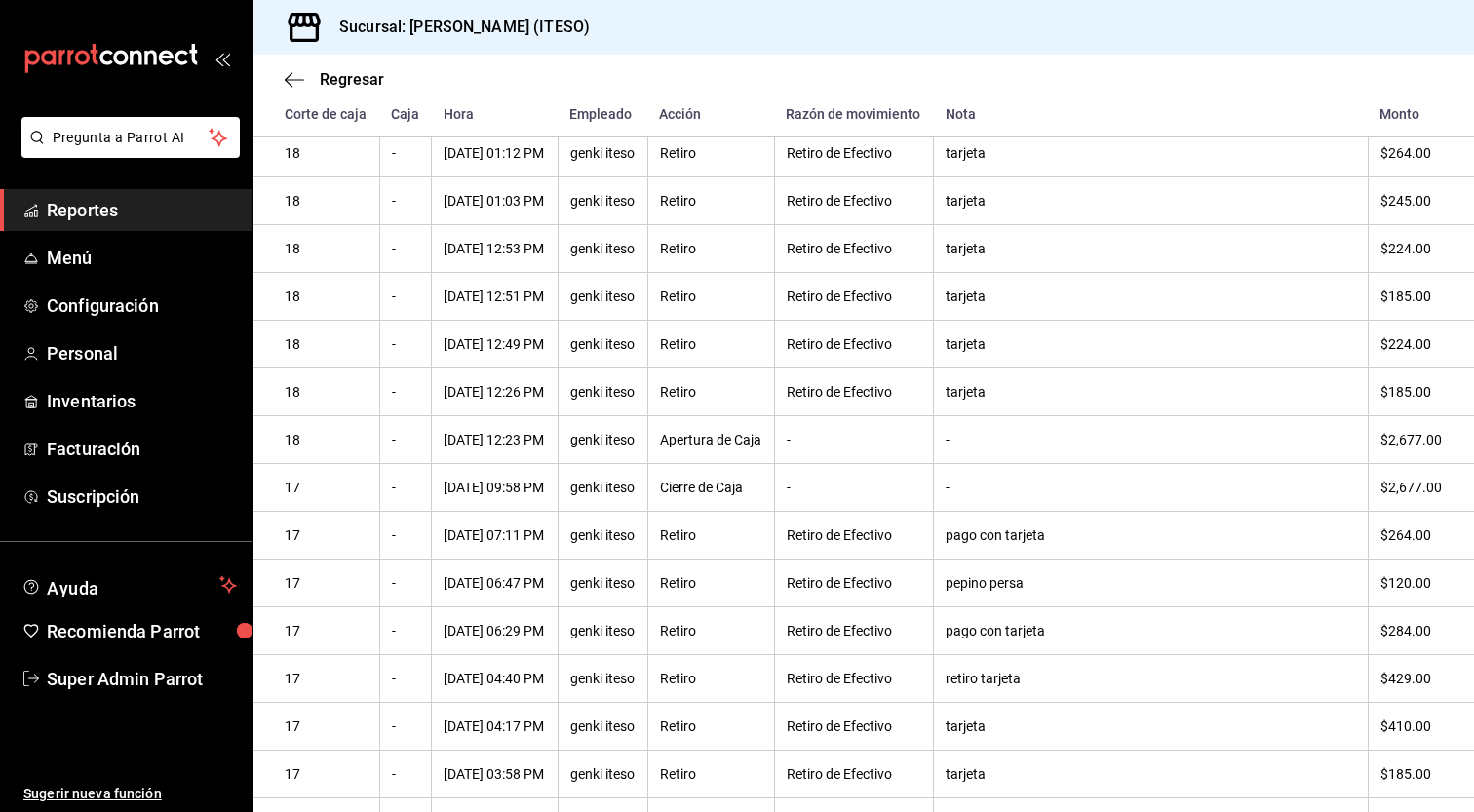
click at [1094, 591] on div "pepino persa" at bounding box center [1150, 583] width 409 height 16
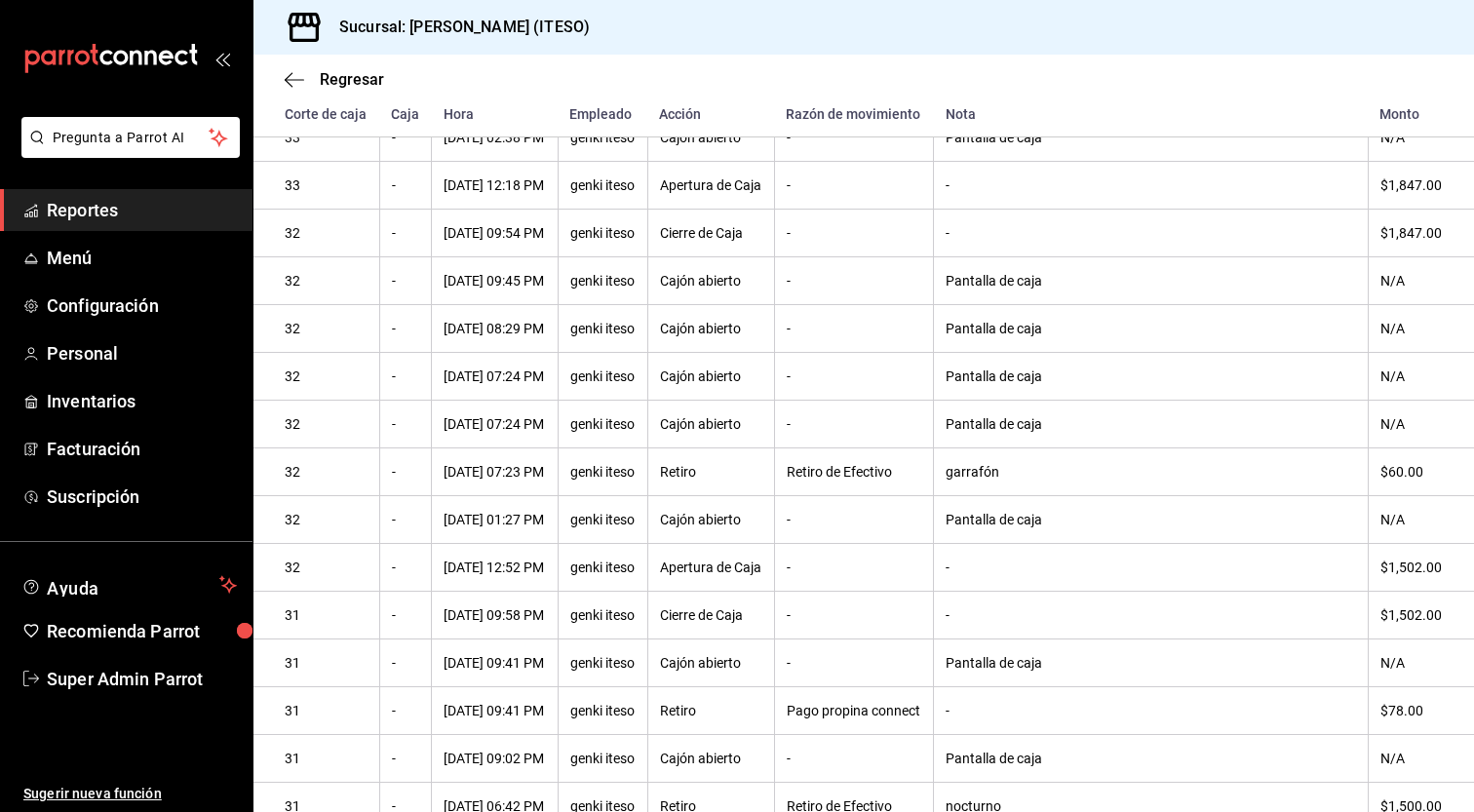
scroll to position [329, 0]
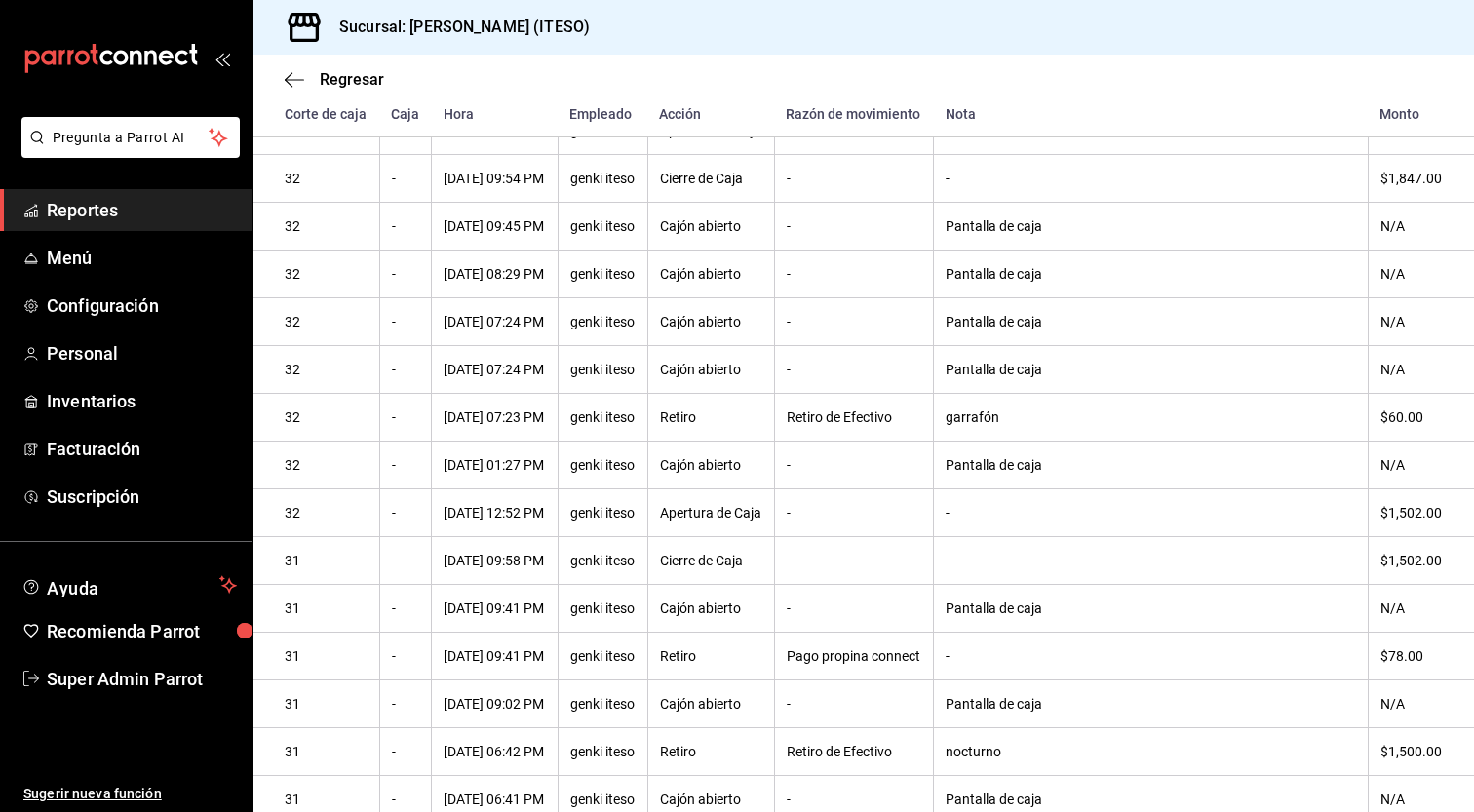
click at [95, 207] on span "Reportes" at bounding box center [142, 209] width 190 height 27
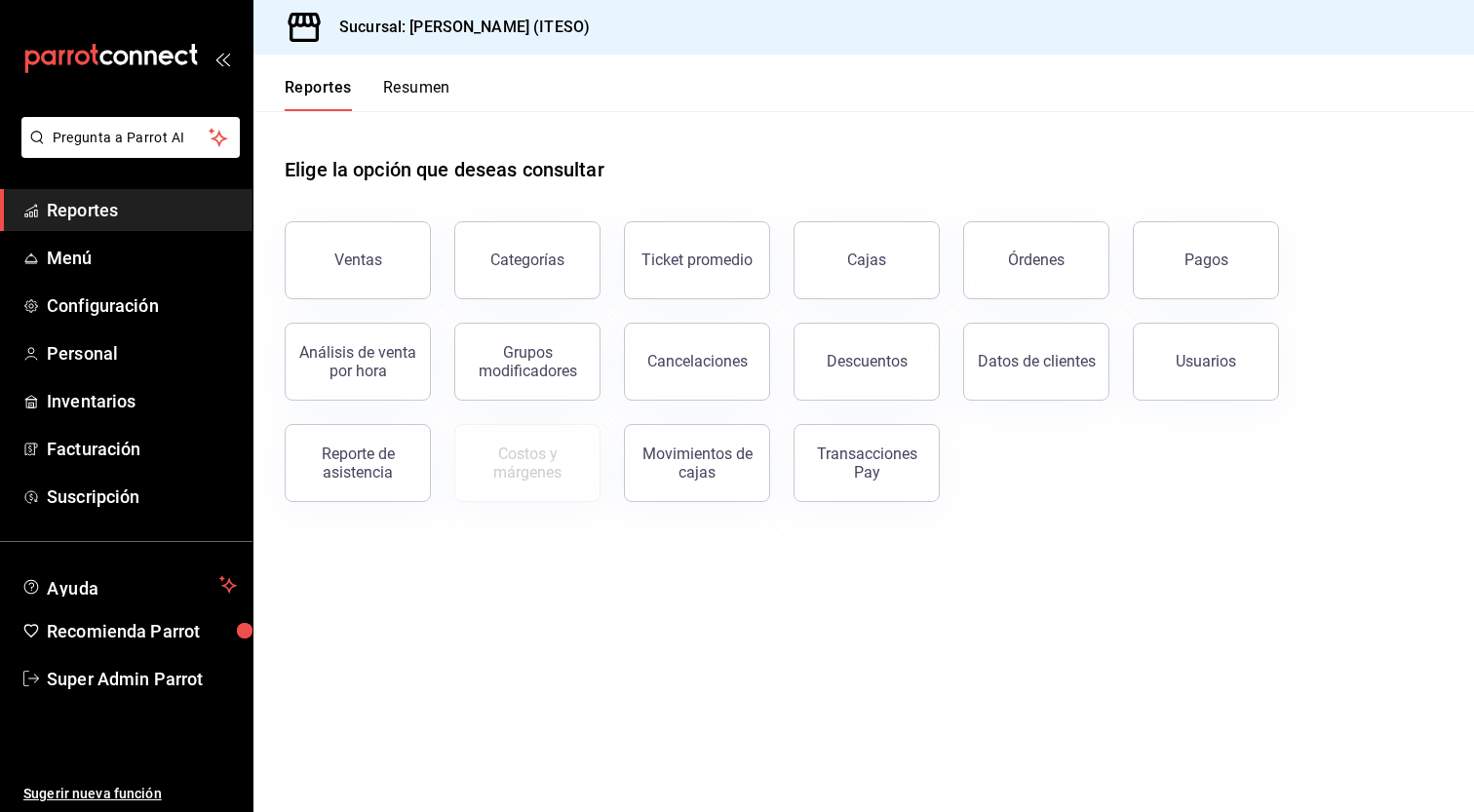
click at [364, 299] on div "Análisis de venta por hora" at bounding box center [346, 349] width 170 height 101
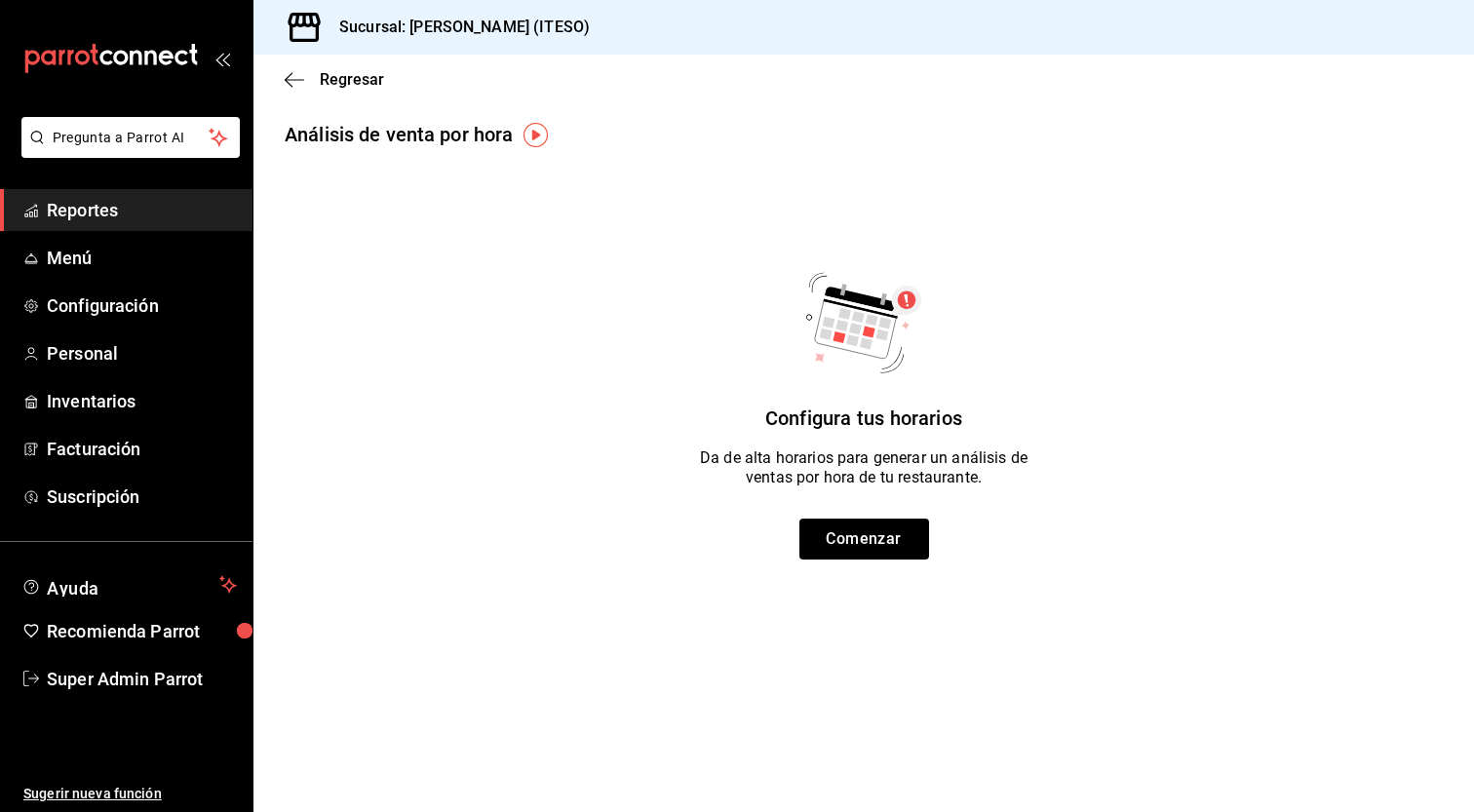
click at [102, 197] on span "Reportes" at bounding box center [142, 209] width 190 height 27
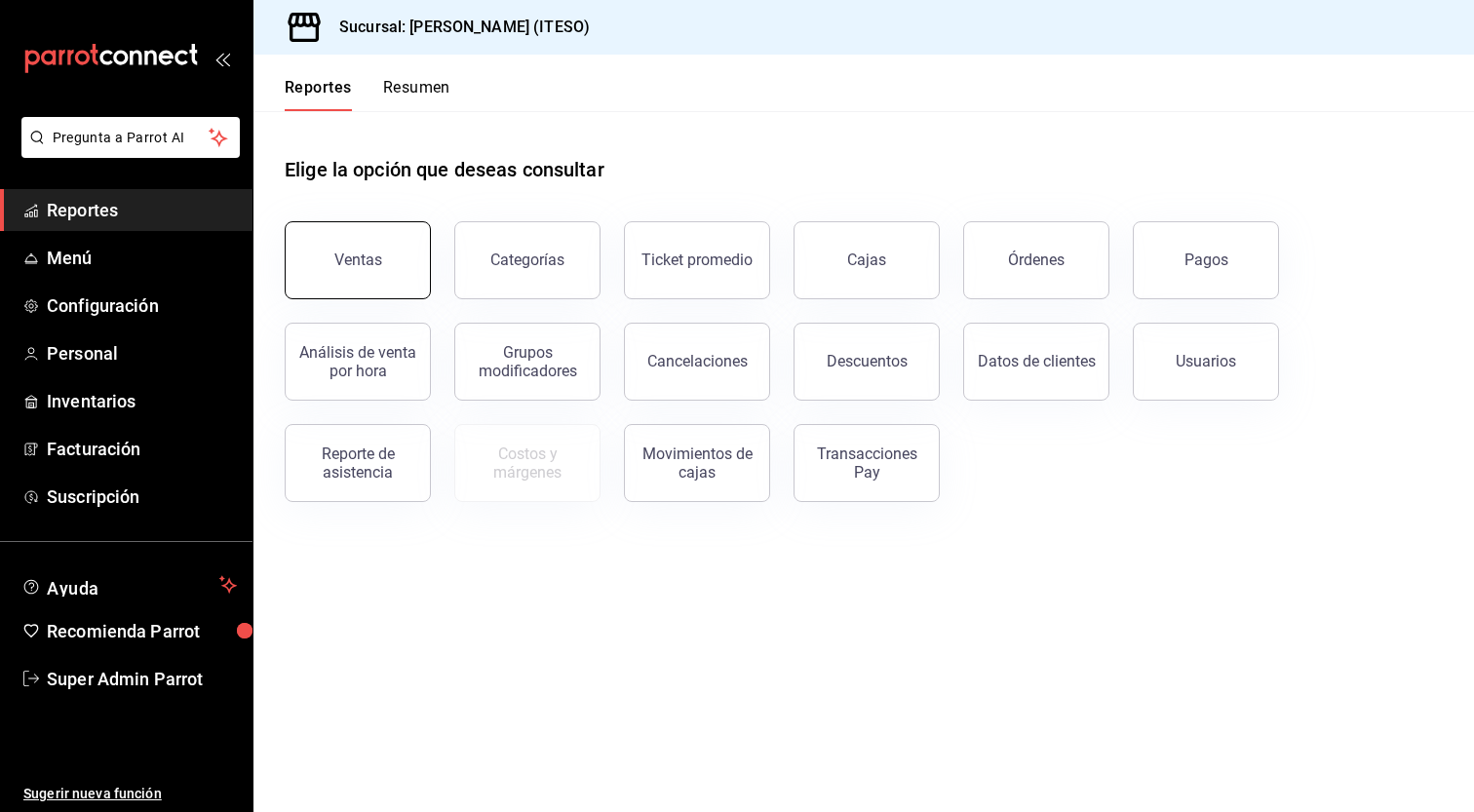
click at [364, 282] on button "Ventas" at bounding box center [358, 260] width 147 height 78
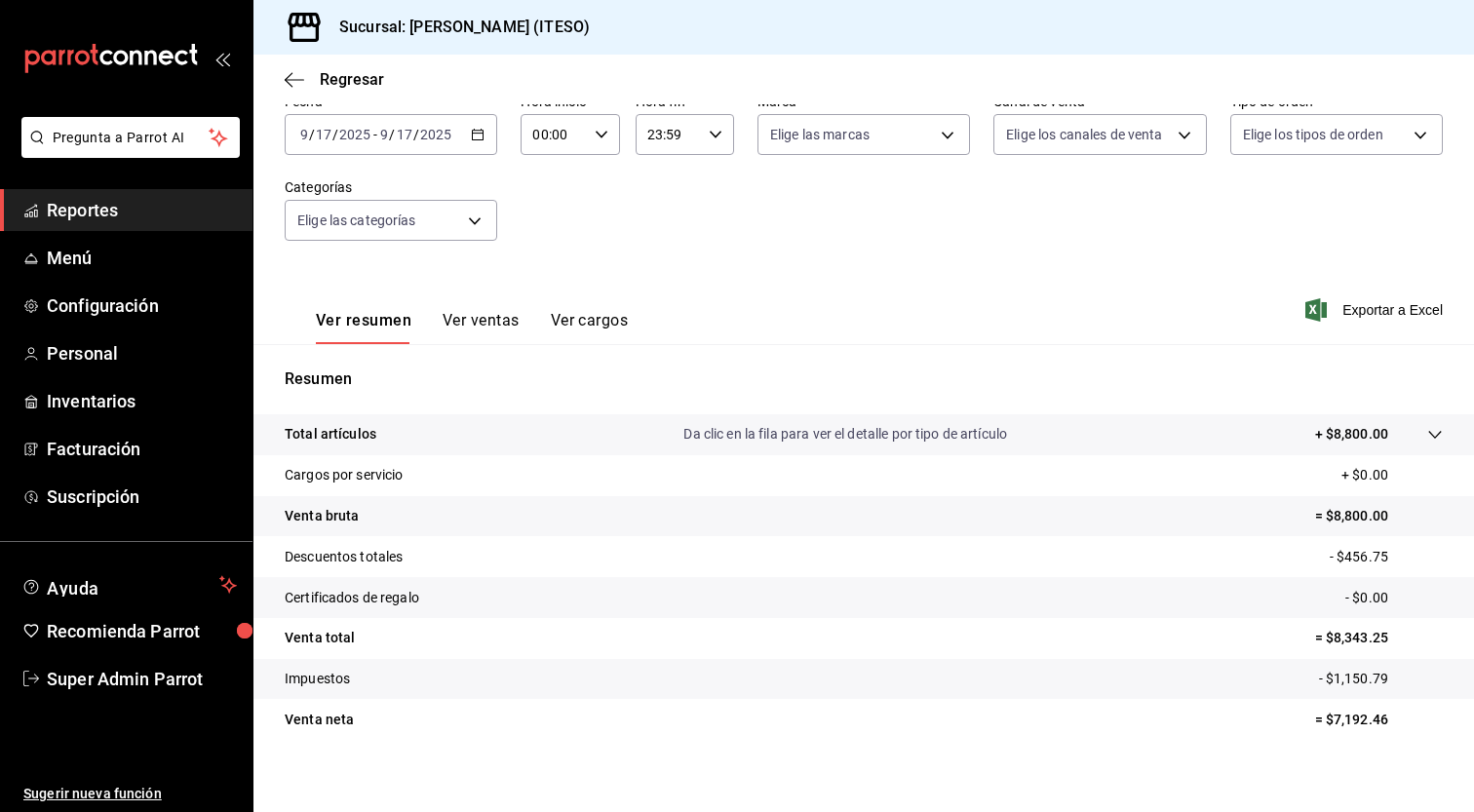
scroll to position [115, 0]
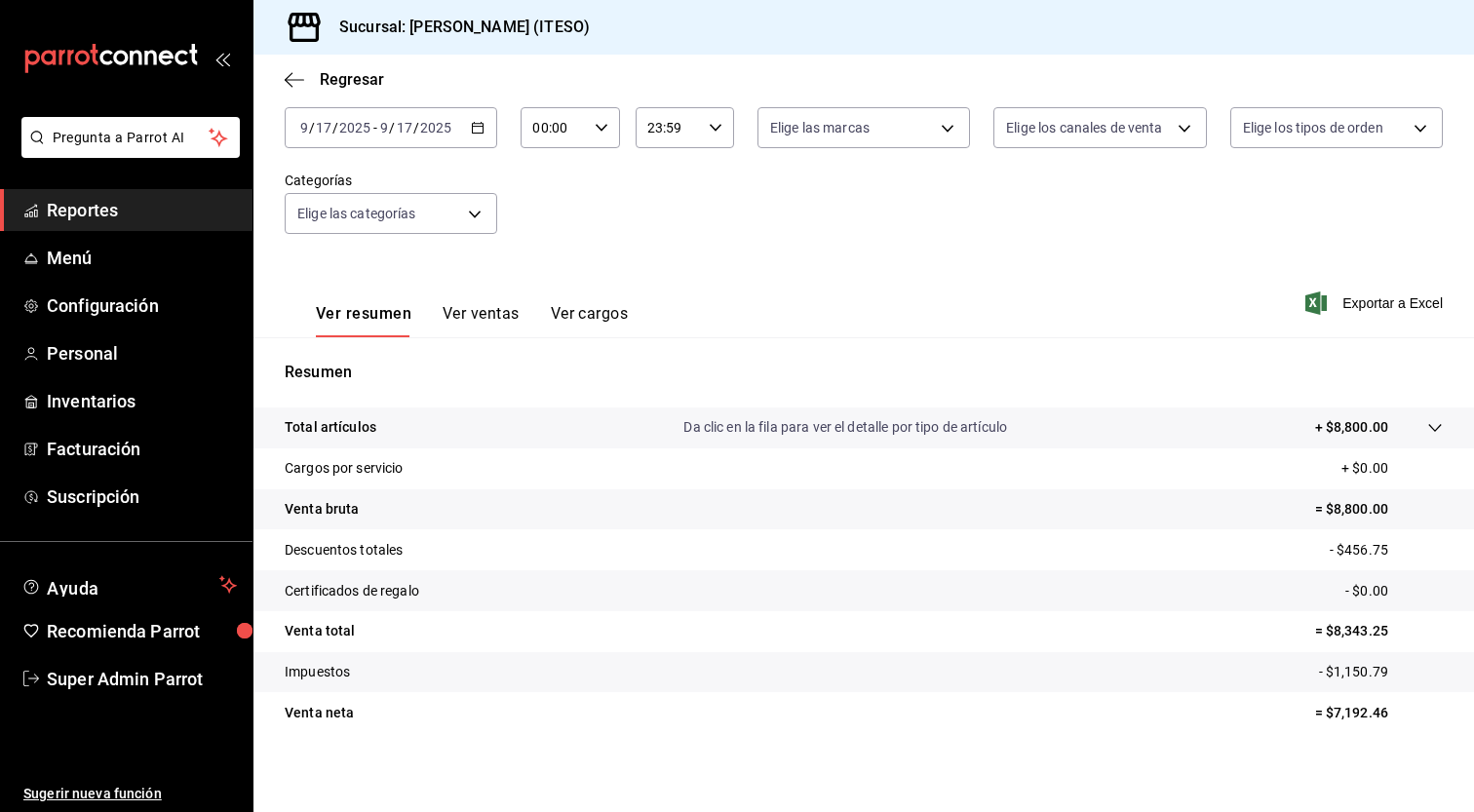
click at [1337, 551] on p "- $456.75" at bounding box center [1386, 550] width 113 height 21
click at [143, 632] on span "Recomienda Parrot" at bounding box center [142, 631] width 190 height 27
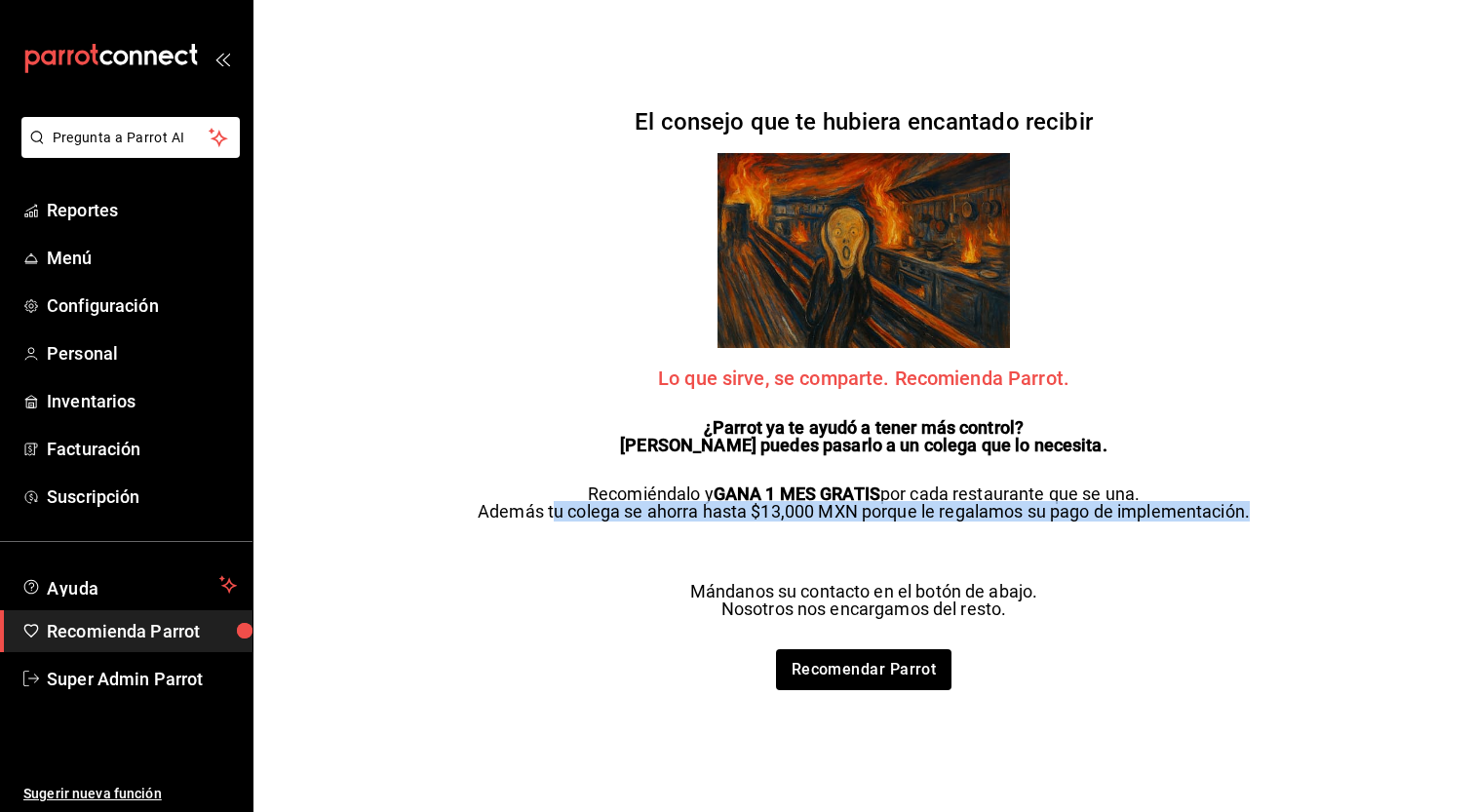
drag, startPoint x: 554, startPoint y: 511, endPoint x: 980, endPoint y: 526, distance: 426.3
click at [980, 526] on div "El consejo que te hubiera encantado recibir Lo que sirve, se comparte. Recomien…" at bounding box center [863, 406] width 811 height 812
click at [939, 537] on div "El consejo que te hubiera encantado recibir Lo que sirve, se comparte. Recomien…" at bounding box center [863, 406] width 811 height 812
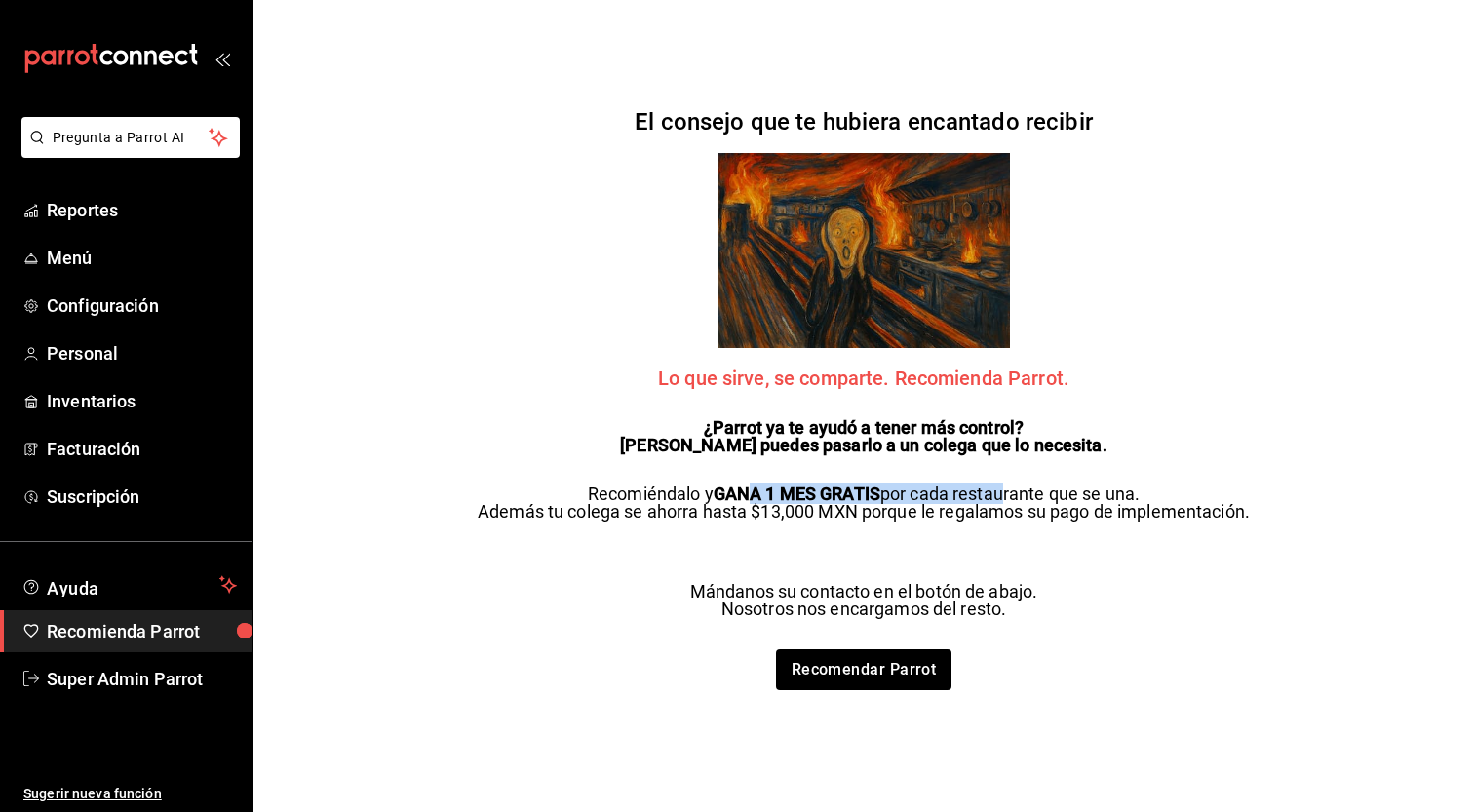
drag, startPoint x: 747, startPoint y: 492, endPoint x: 996, endPoint y: 495, distance: 249.0
click at [996, 495] on p "Recomiéndalo y GANA 1 MES GRATIS por cada restaurante que se una. Además tu col…" at bounding box center [863, 503] width 772 height 35
drag, startPoint x: 728, startPoint y: 590, endPoint x: 1136, endPoint y: 590, distance: 408.0
click at [1134, 590] on div "El consejo que te hubiera encantado recibir Lo que sirve, se comparte. Recomien…" at bounding box center [863, 406] width 811 height 812
click at [1136, 590] on div "El consejo que te hubiera encantado recibir Lo que sirve, se comparte. Recomien…" at bounding box center [863, 406] width 811 height 812
